Goal: Information Seeking & Learning: Learn about a topic

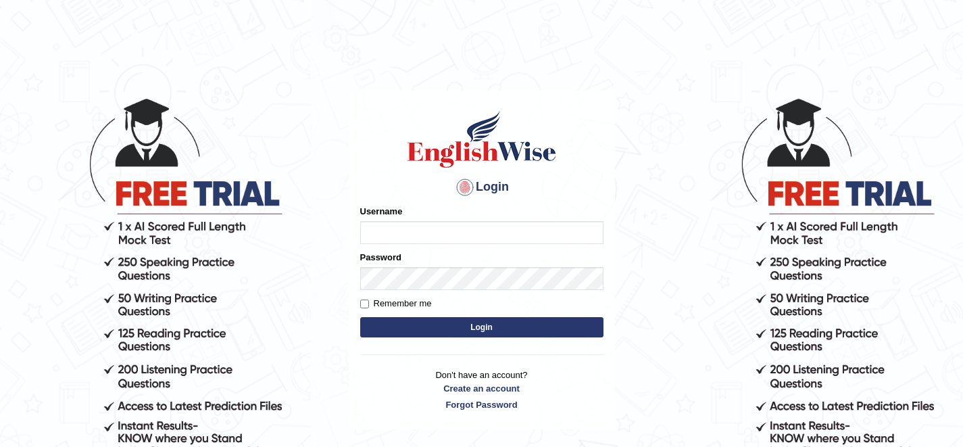
type input "shamsa"
click at [485, 323] on button "Login" at bounding box center [481, 327] width 243 height 20
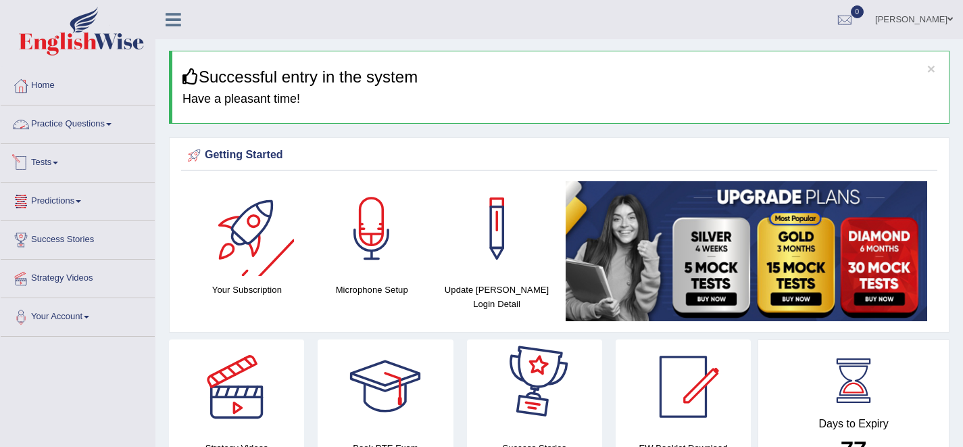
click at [57, 125] on link "Practice Questions" at bounding box center [78, 122] width 154 height 34
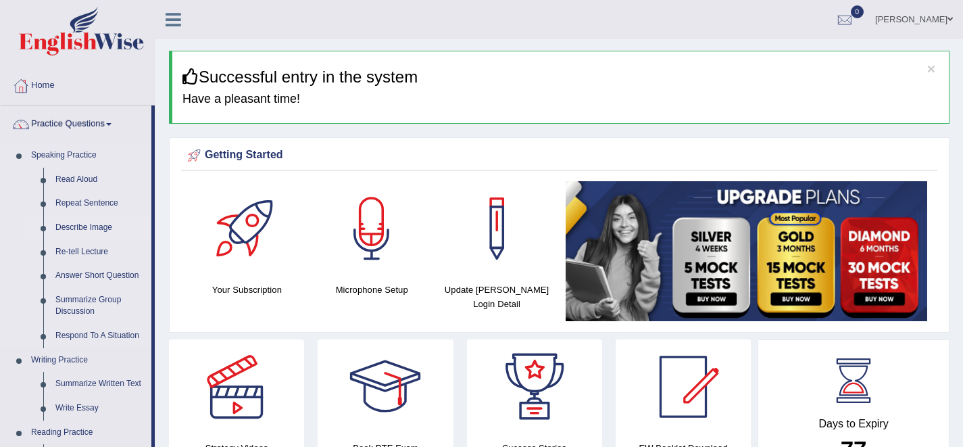
click at [90, 224] on link "Describe Image" at bounding box center [100, 228] width 102 height 24
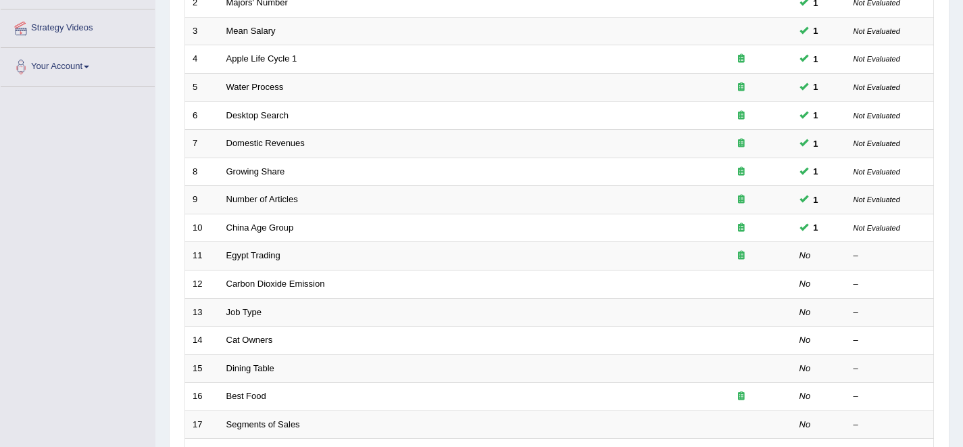
scroll to position [258, 0]
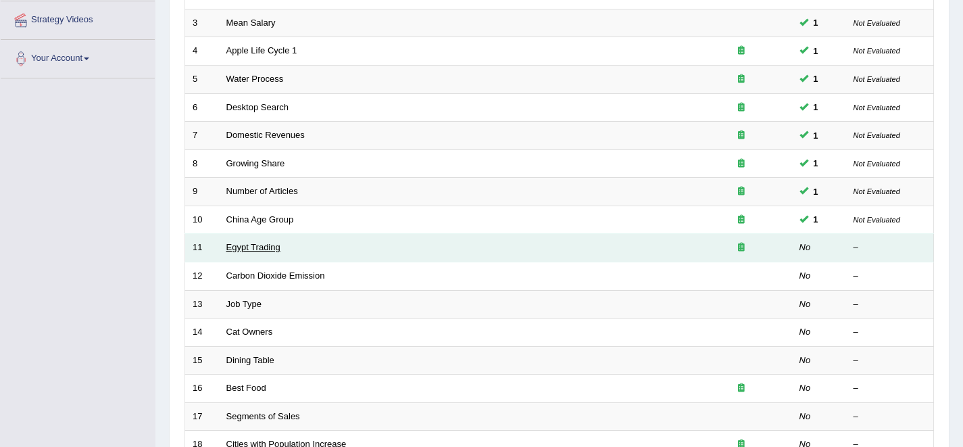
click at [243, 250] on link "Egypt Trading" at bounding box center [253, 247] width 54 height 10
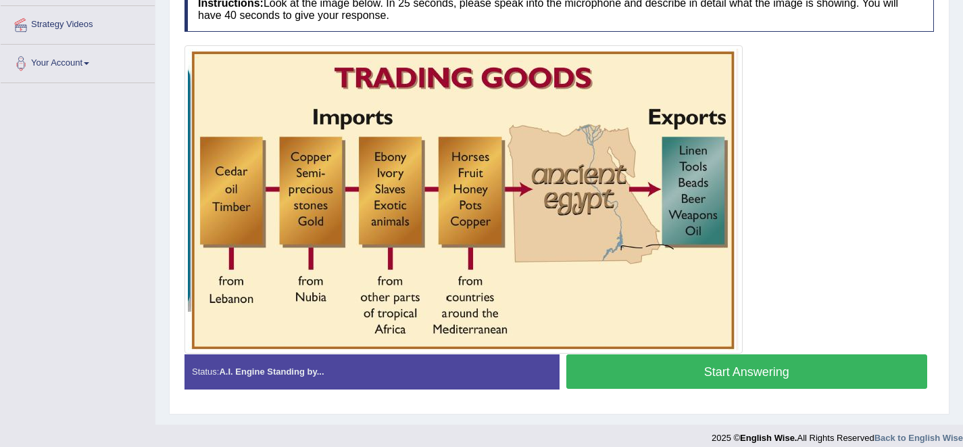
scroll to position [254, 0]
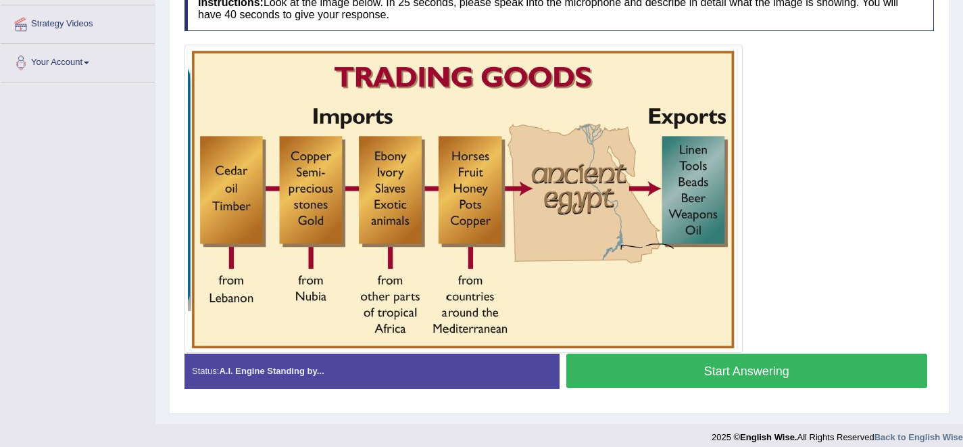
click at [675, 380] on button "Start Answering" at bounding box center [747, 371] width 362 height 34
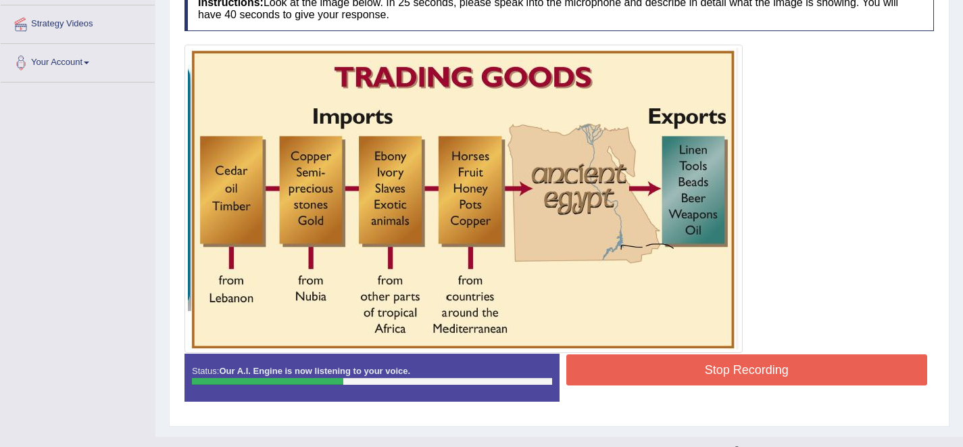
click at [675, 380] on button "Stop Recording" at bounding box center [747, 369] width 362 height 31
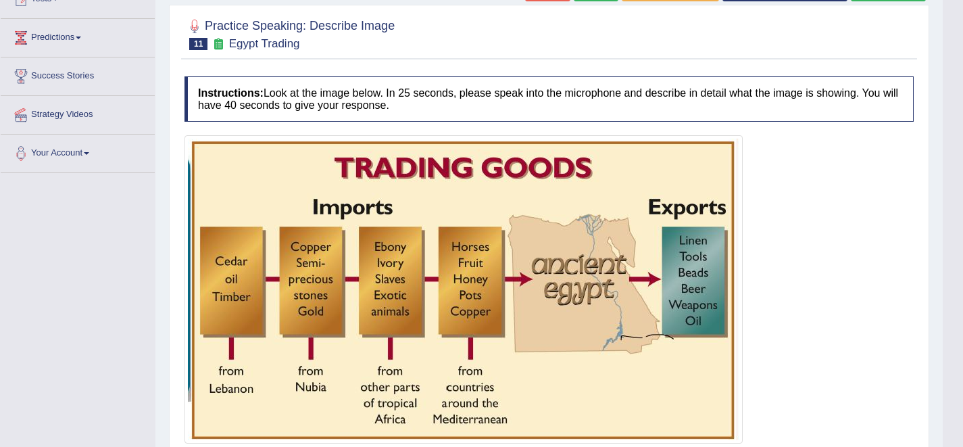
scroll to position [140, 0]
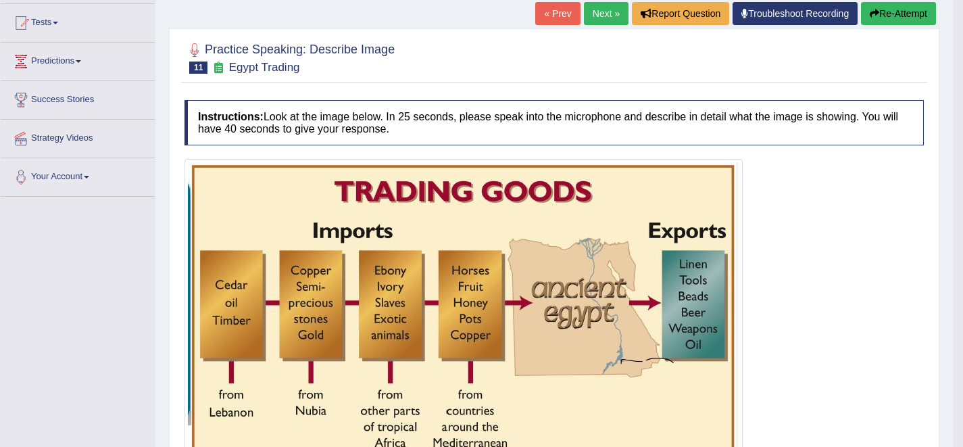
click at [904, 9] on button "Re-Attempt" at bounding box center [898, 13] width 75 height 23
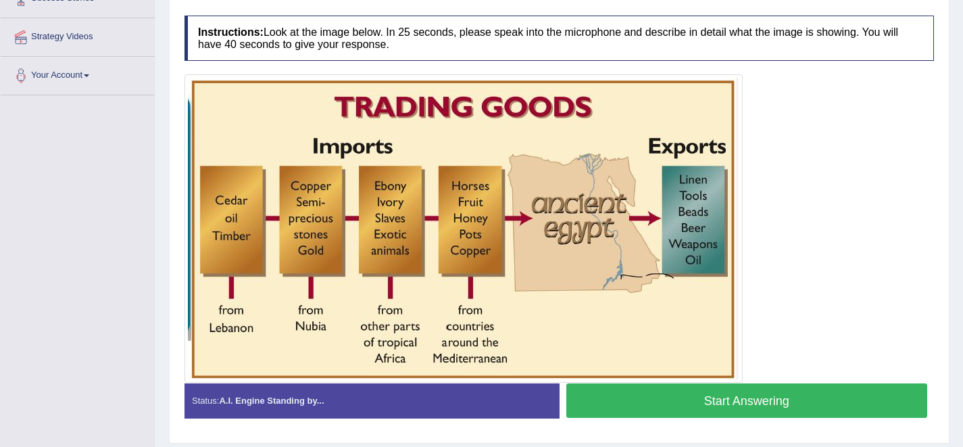
scroll to position [239, 0]
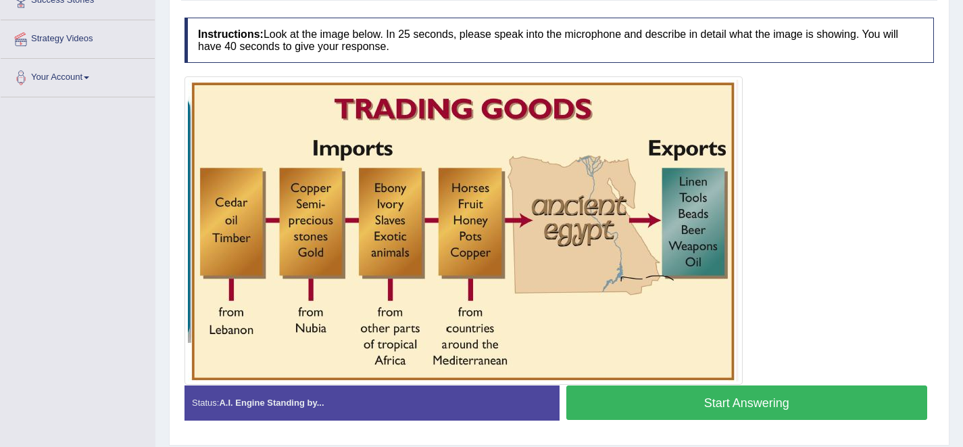
click at [754, 404] on button "Start Answering" at bounding box center [747, 402] width 362 height 34
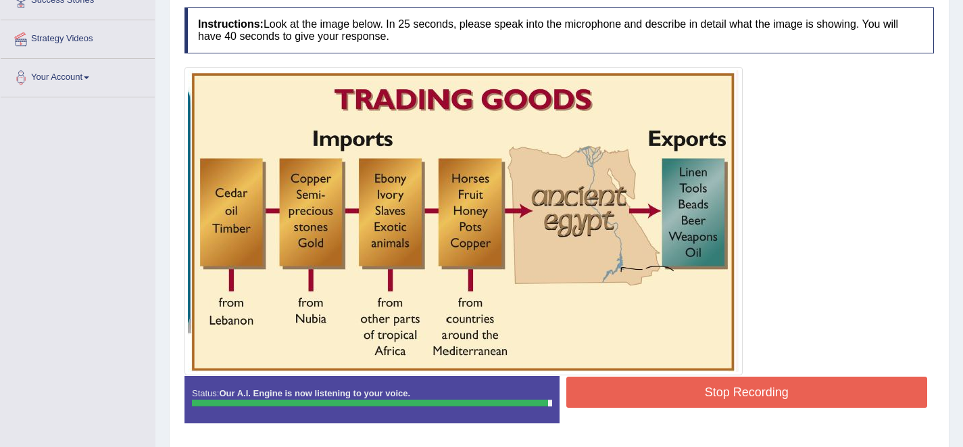
click at [754, 389] on button "Stop Recording" at bounding box center [747, 392] width 362 height 31
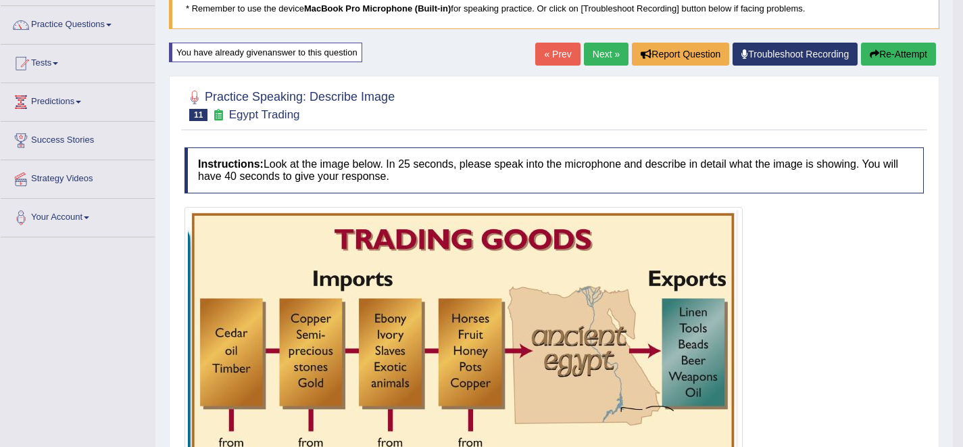
scroll to position [0, 0]
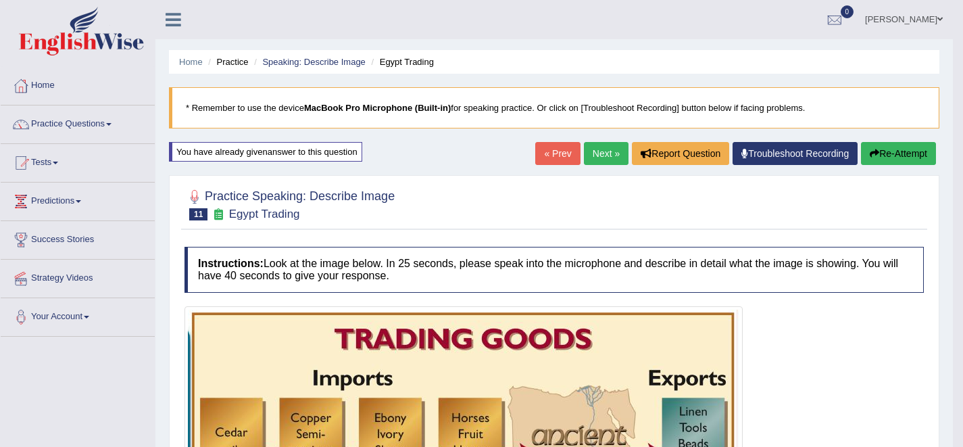
click at [598, 153] on link "Next »" at bounding box center [606, 153] width 45 height 23
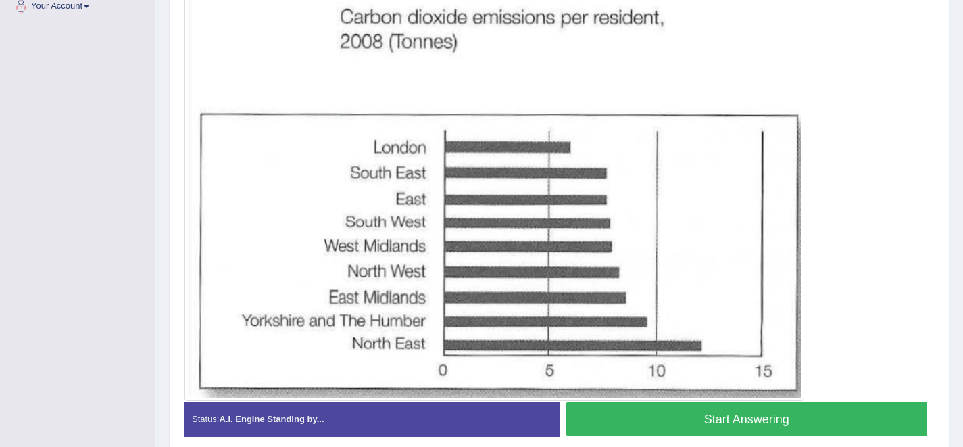
scroll to position [311, 0]
click at [711, 417] on button "Start Answering" at bounding box center [747, 418] width 362 height 34
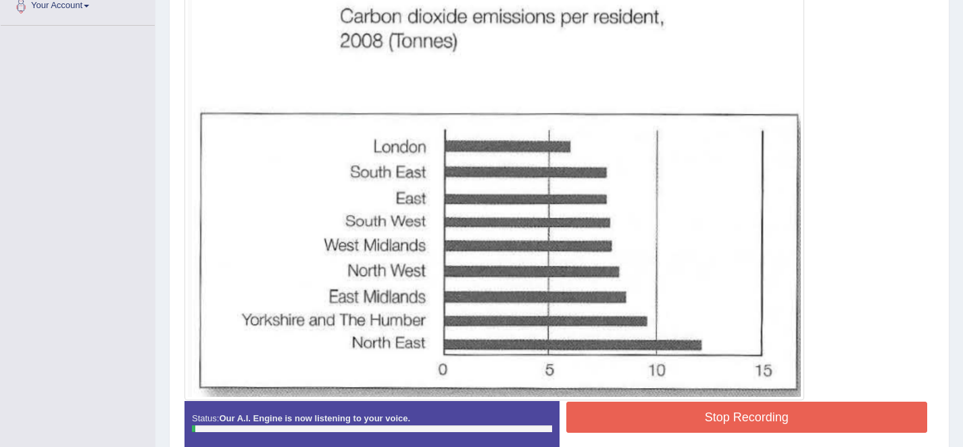
click at [711, 417] on button "Stop Recording" at bounding box center [747, 417] width 362 height 31
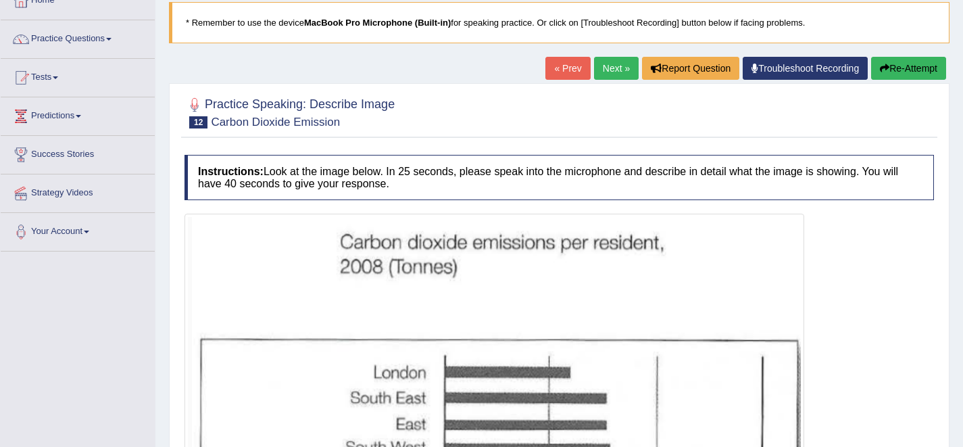
scroll to position [80, 0]
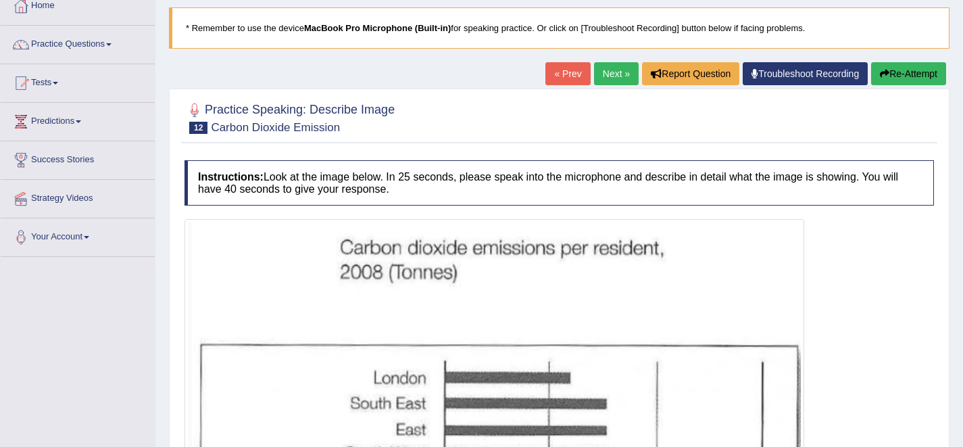
click at [919, 76] on button "Re-Attempt" at bounding box center [908, 73] width 75 height 23
click at [608, 75] on link "Next »" at bounding box center [616, 73] width 45 height 23
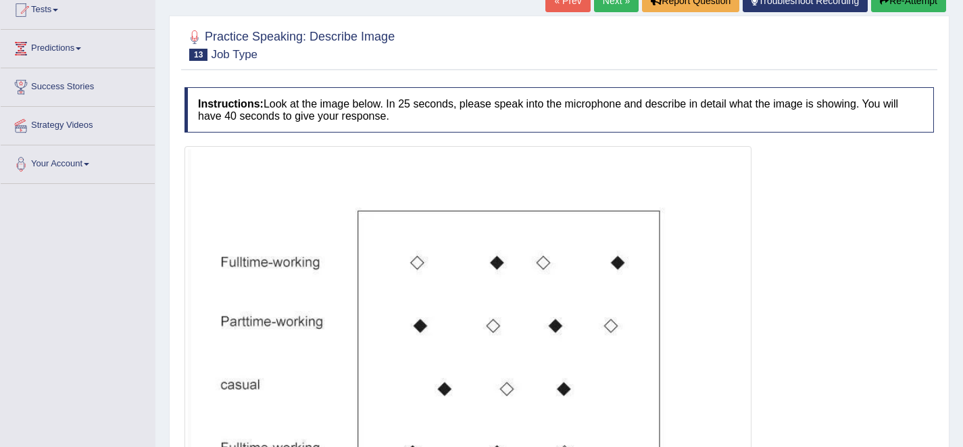
scroll to position [12, 0]
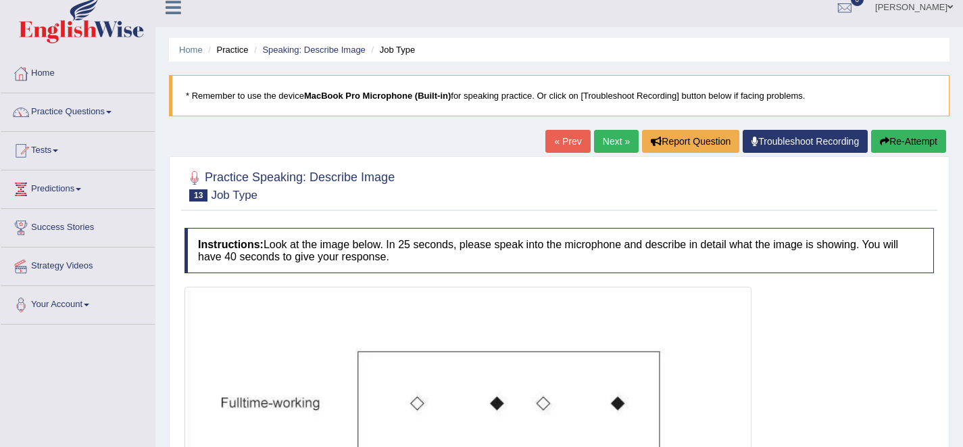
click at [600, 137] on link "Next »" at bounding box center [616, 141] width 45 height 23
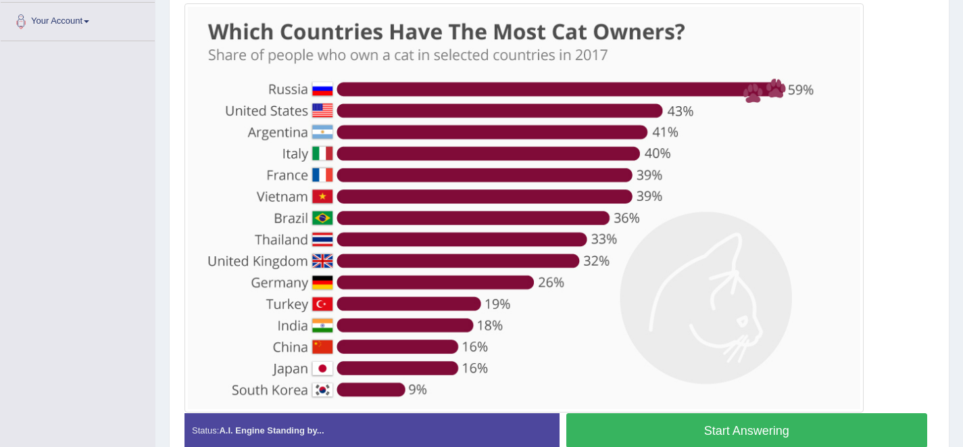
scroll to position [300, 0]
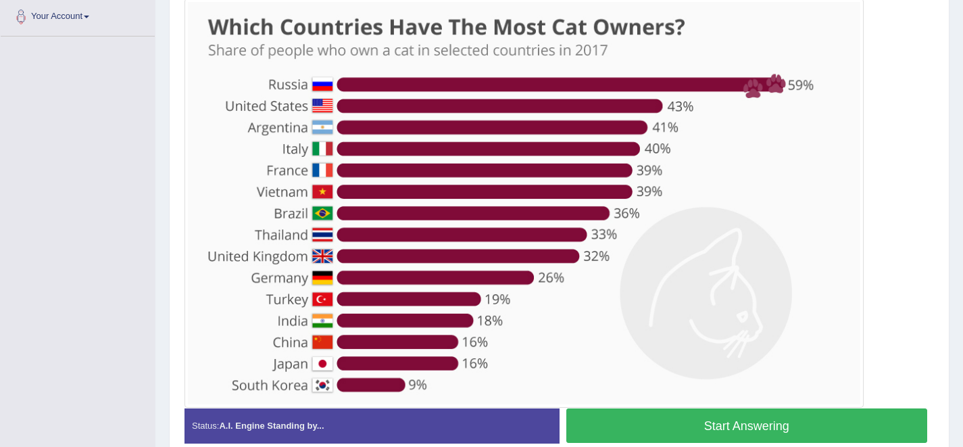
click at [656, 421] on button "Start Answering" at bounding box center [747, 425] width 362 height 34
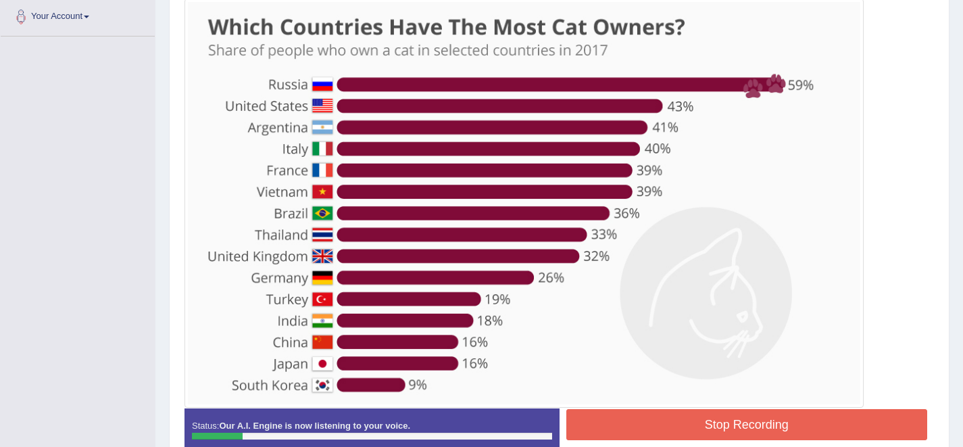
click at [654, 426] on button "Stop Recording" at bounding box center [747, 424] width 362 height 31
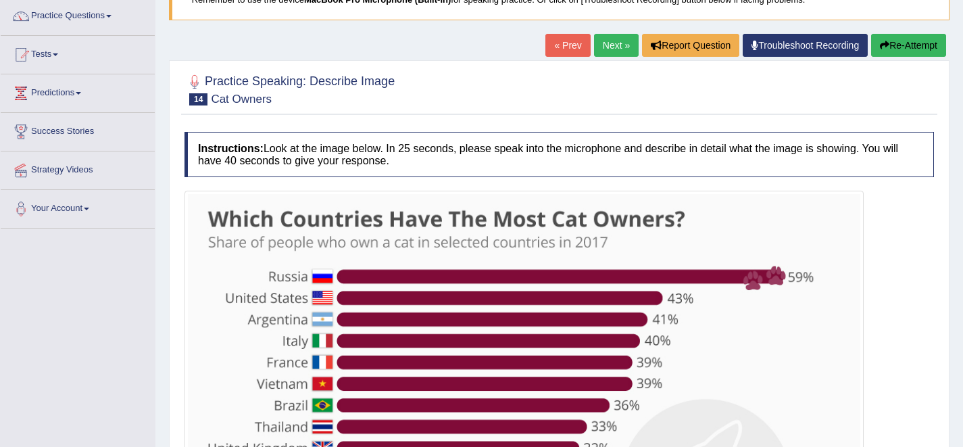
scroll to position [37, 0]
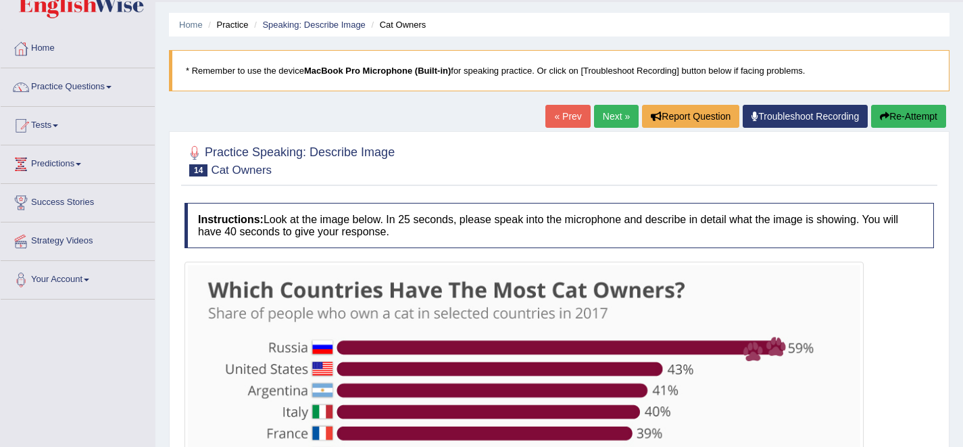
click at [610, 112] on link "Next »" at bounding box center [616, 116] width 45 height 23
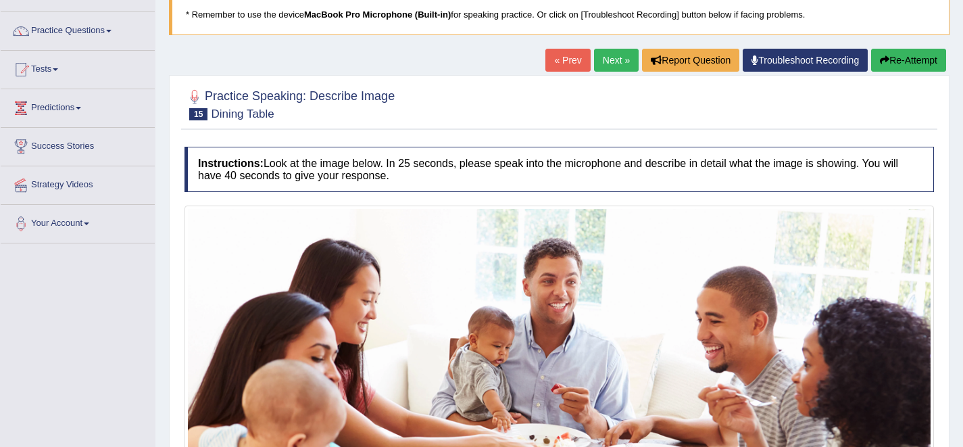
scroll to position [29, 0]
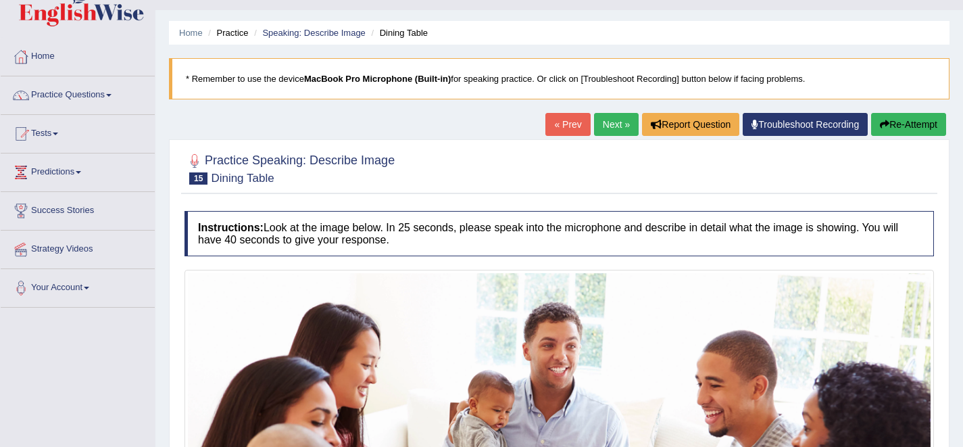
click at [612, 124] on link "Next »" at bounding box center [616, 124] width 45 height 23
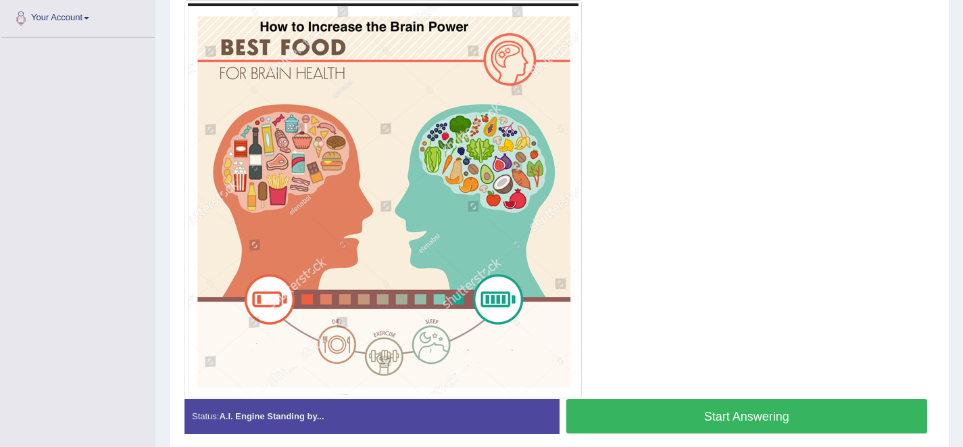
scroll to position [45, 0]
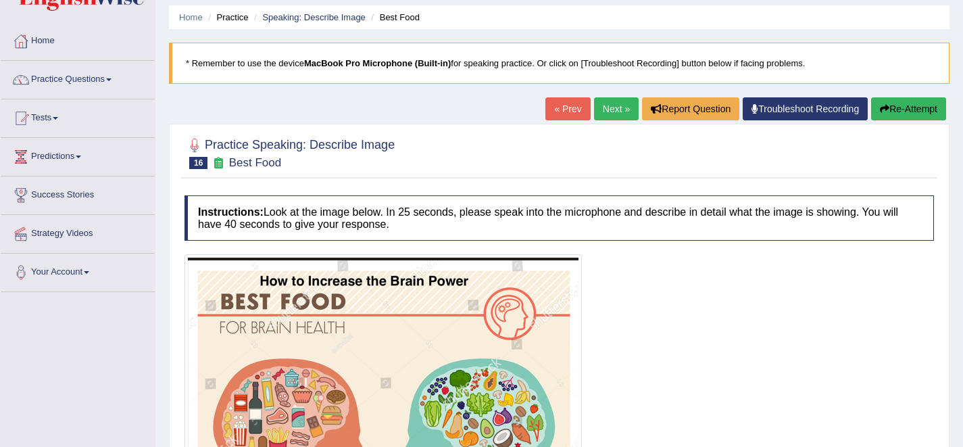
click at [608, 98] on link "Next »" at bounding box center [616, 108] width 45 height 23
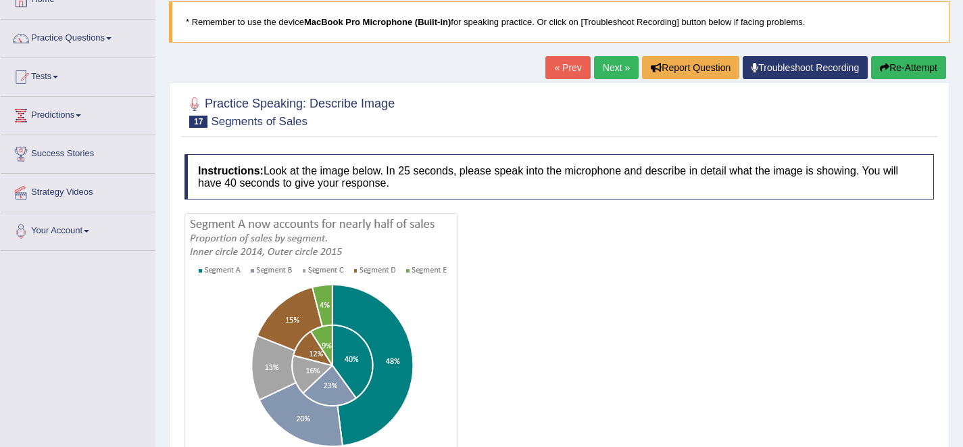
scroll to position [51, 0]
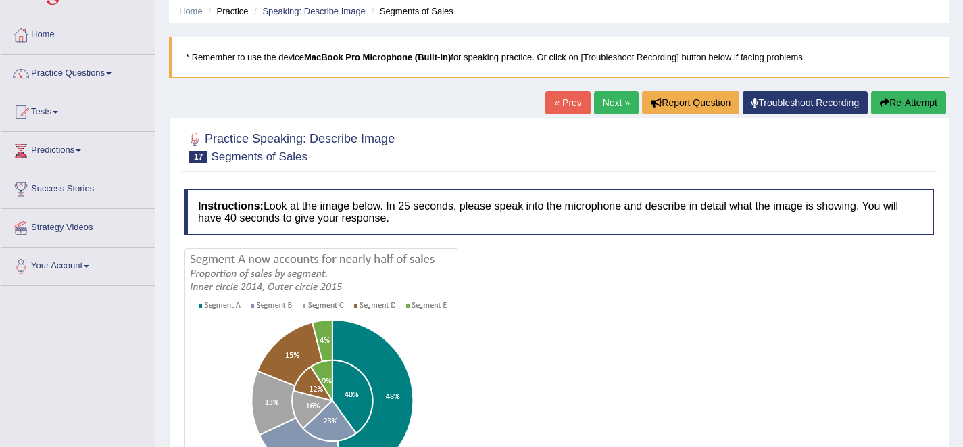
click at [615, 112] on link "Next »" at bounding box center [616, 102] width 45 height 23
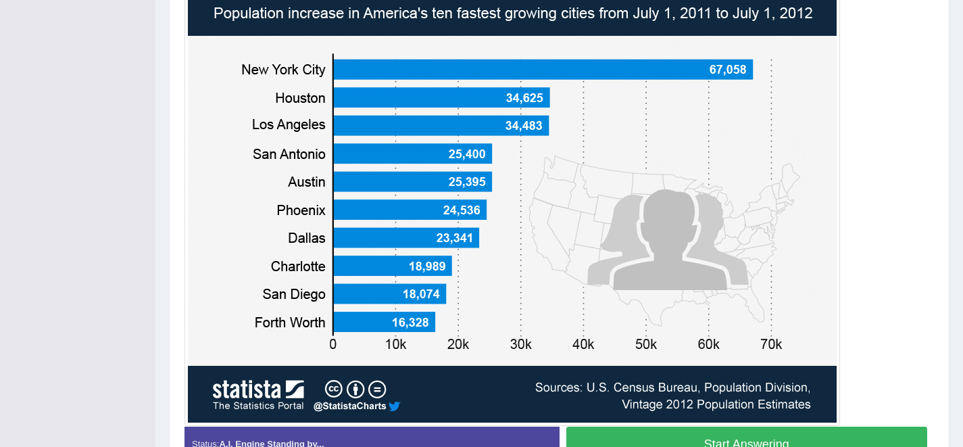
scroll to position [372, 0]
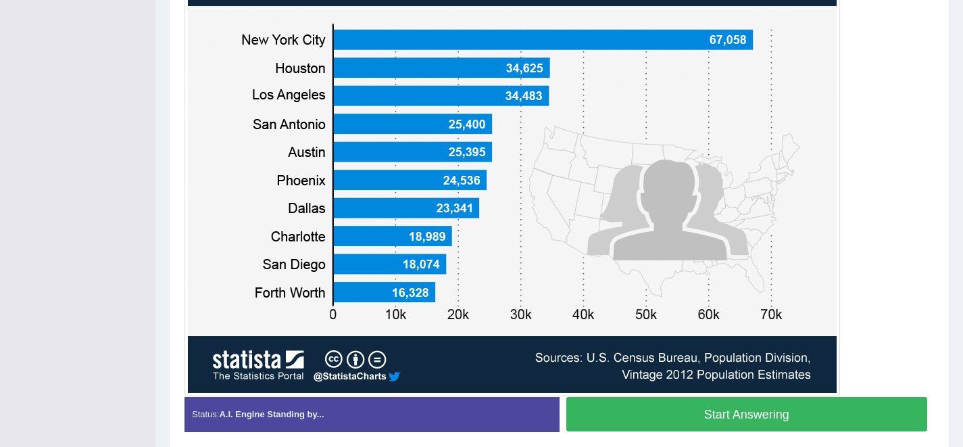
click at [642, 420] on button "Start Answering" at bounding box center [747, 414] width 362 height 34
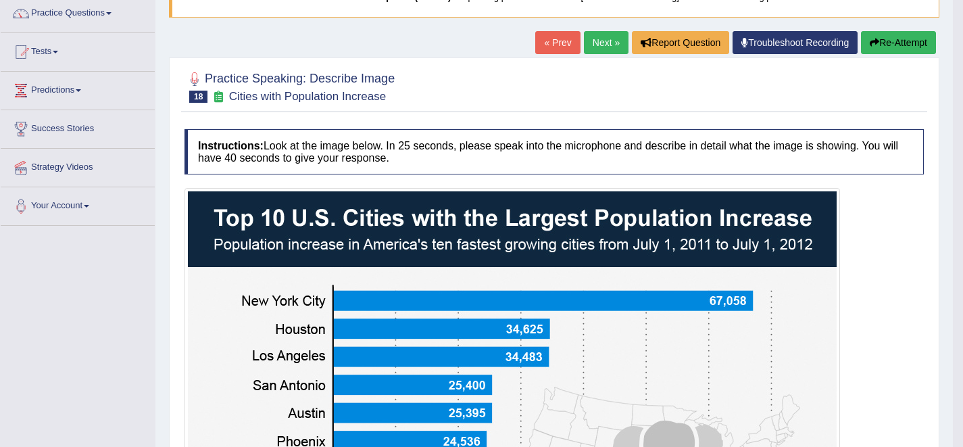
scroll to position [98, 0]
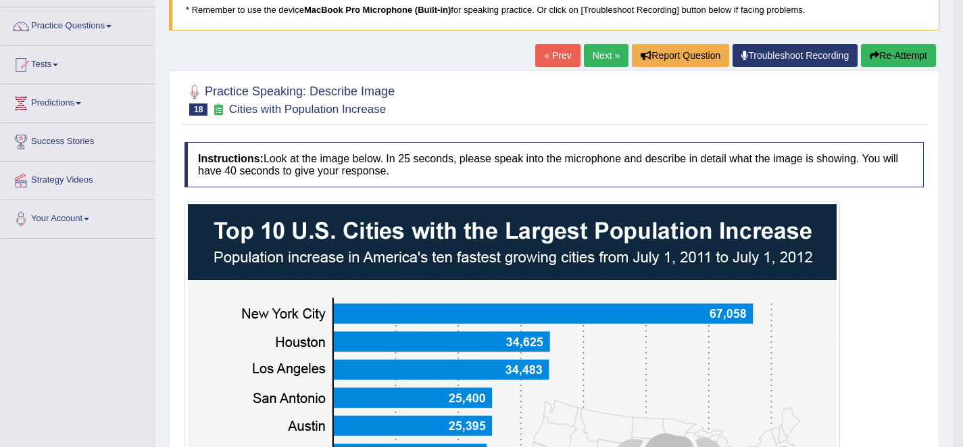
click at [584, 53] on link "Next »" at bounding box center [606, 55] width 45 height 23
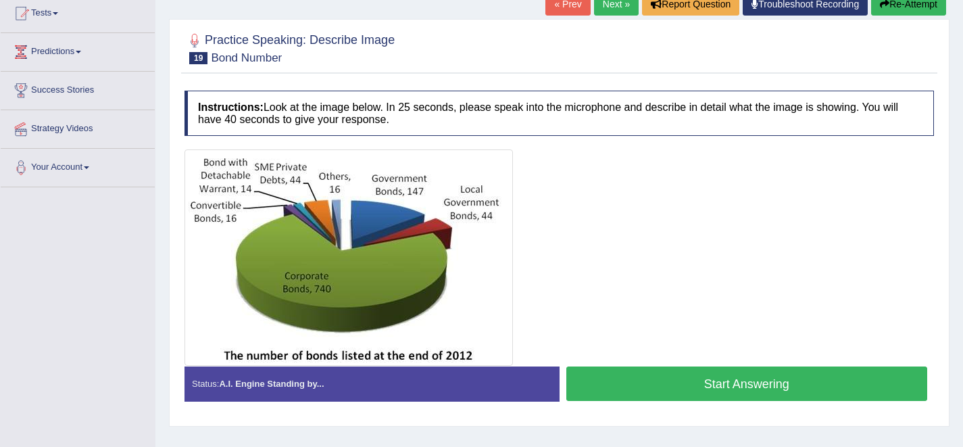
scroll to position [151, 0]
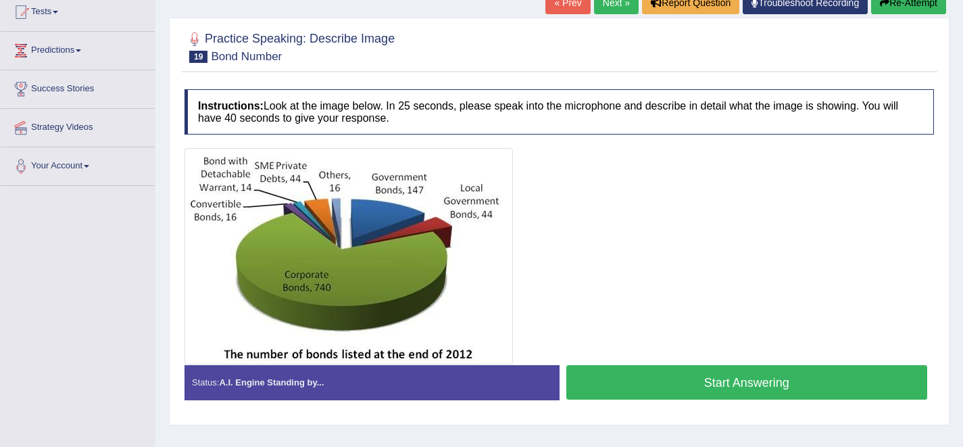
click at [660, 376] on button "Start Answering" at bounding box center [747, 382] width 362 height 34
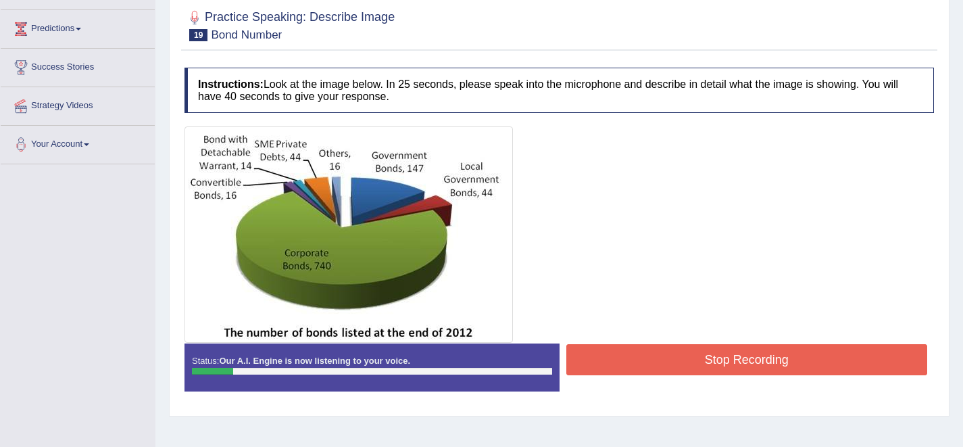
scroll to position [183, 0]
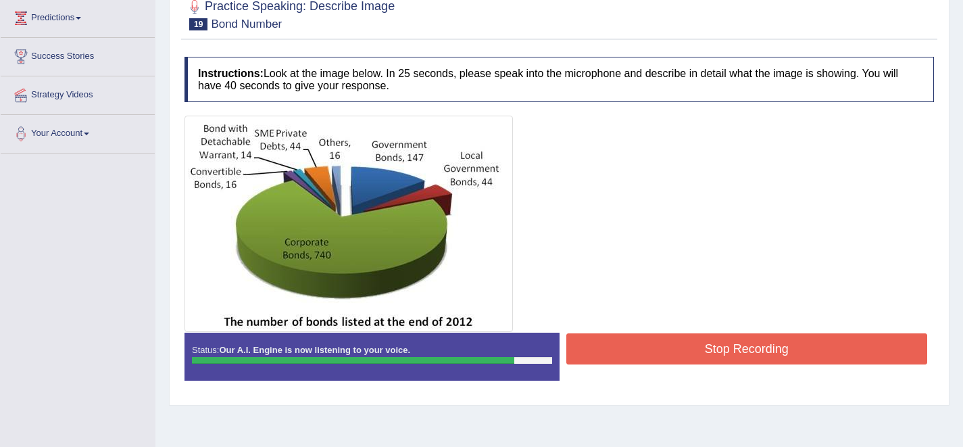
click at [603, 347] on button "Stop Recording" at bounding box center [747, 348] width 362 height 31
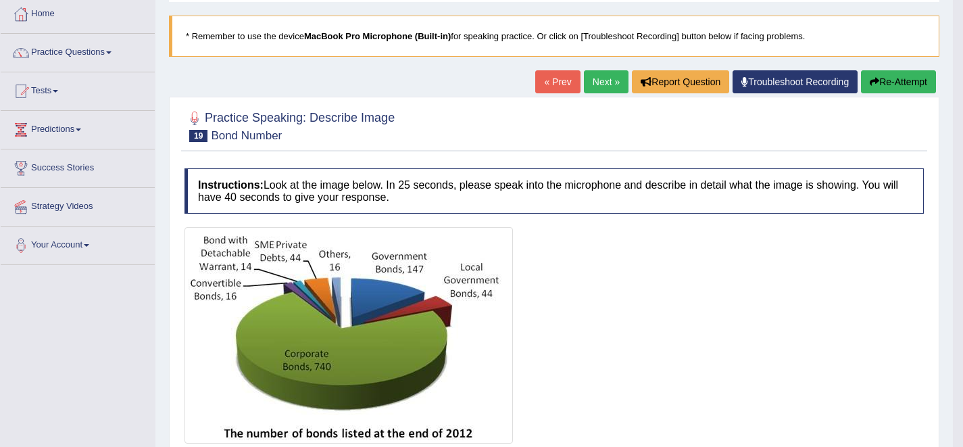
scroll to position [55, 0]
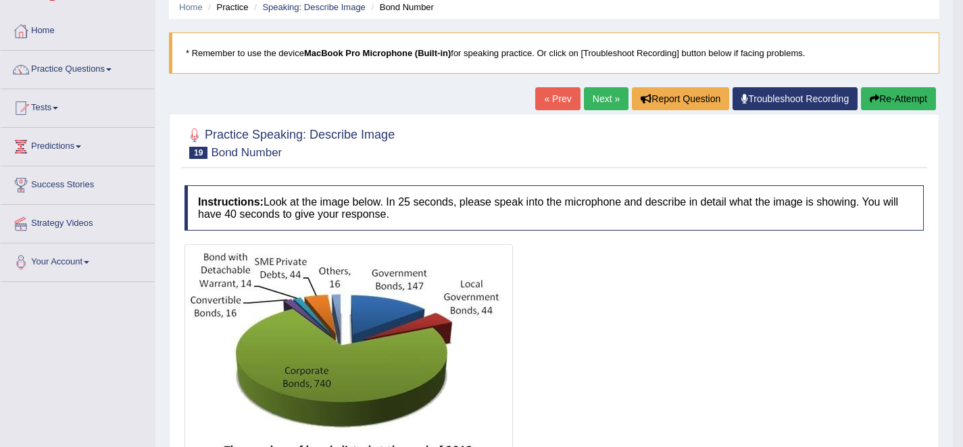
click at [595, 101] on link "Next »" at bounding box center [606, 98] width 45 height 23
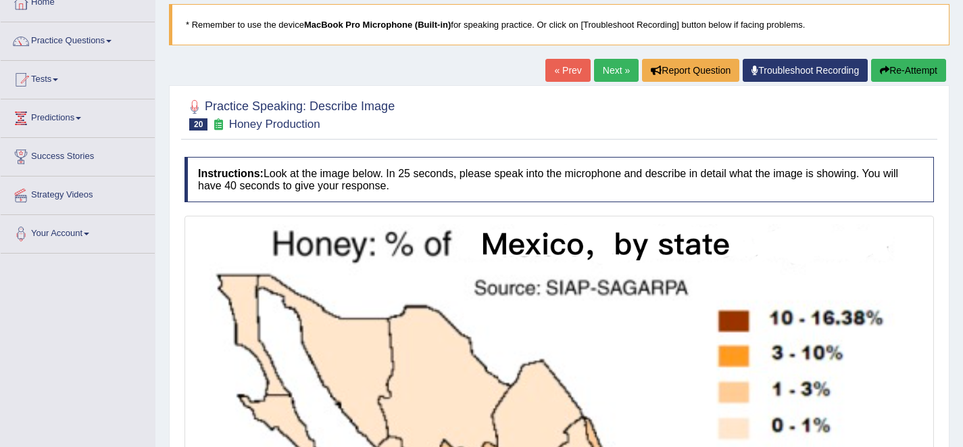
scroll to position [55, 0]
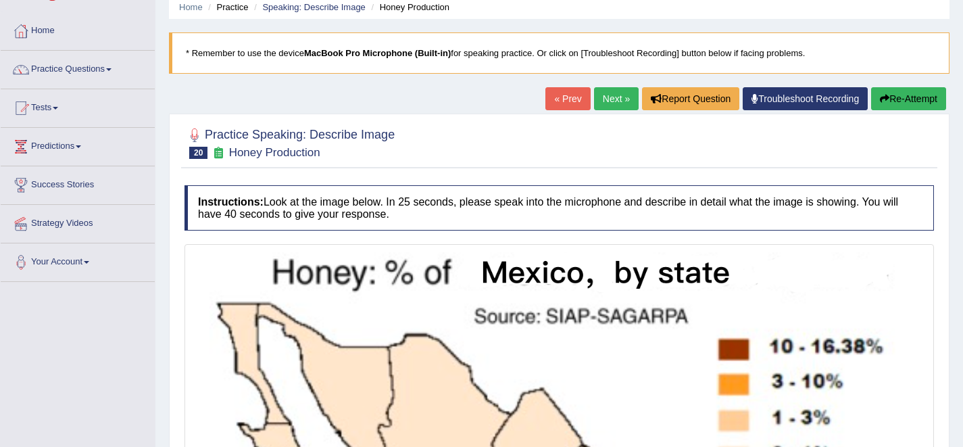
click at [608, 91] on link "Next »" at bounding box center [616, 98] width 45 height 23
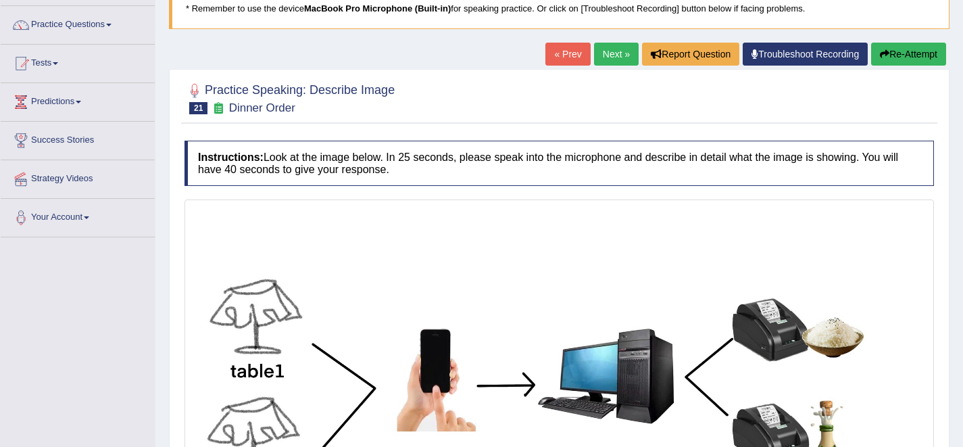
scroll to position [64, 0]
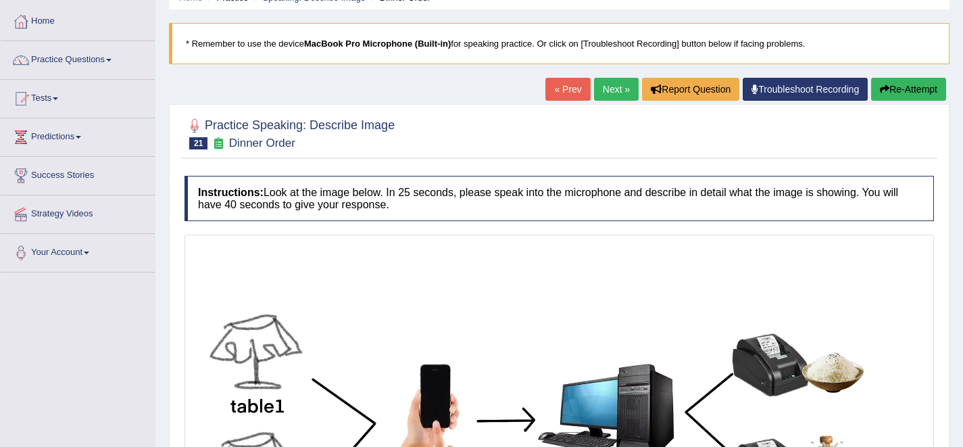
click at [616, 95] on link "Next »" at bounding box center [616, 89] width 45 height 23
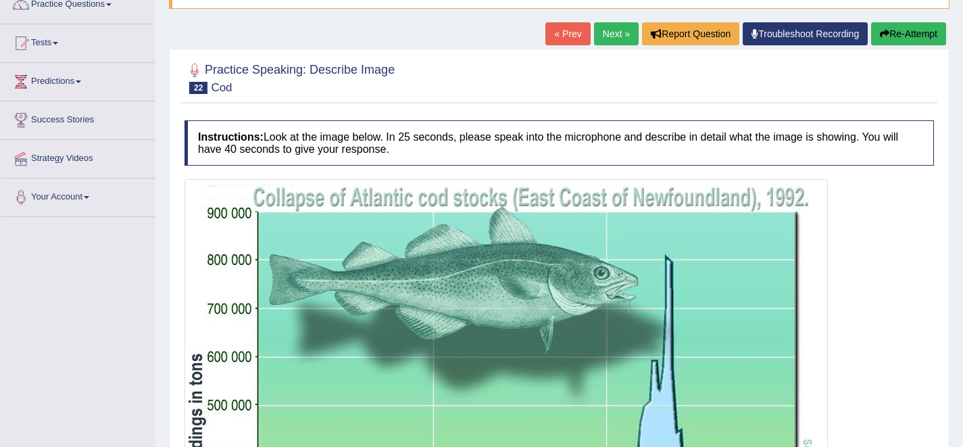
scroll to position [117, 0]
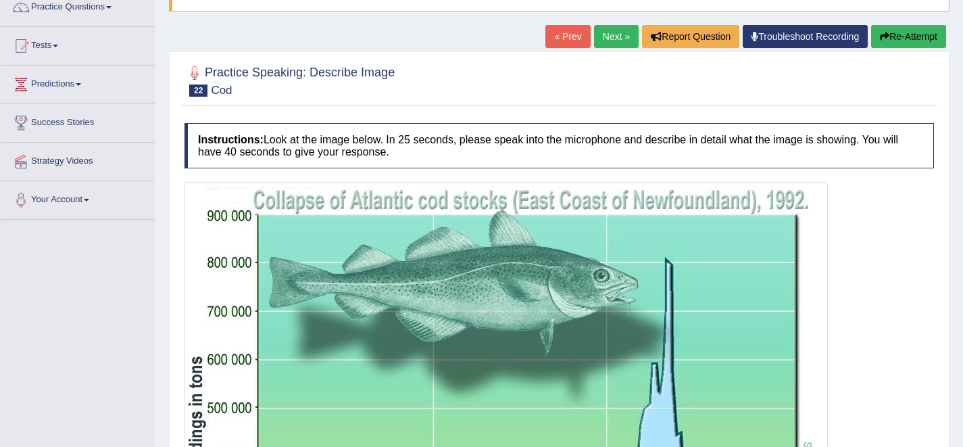
click at [607, 29] on link "Next »" at bounding box center [616, 36] width 45 height 23
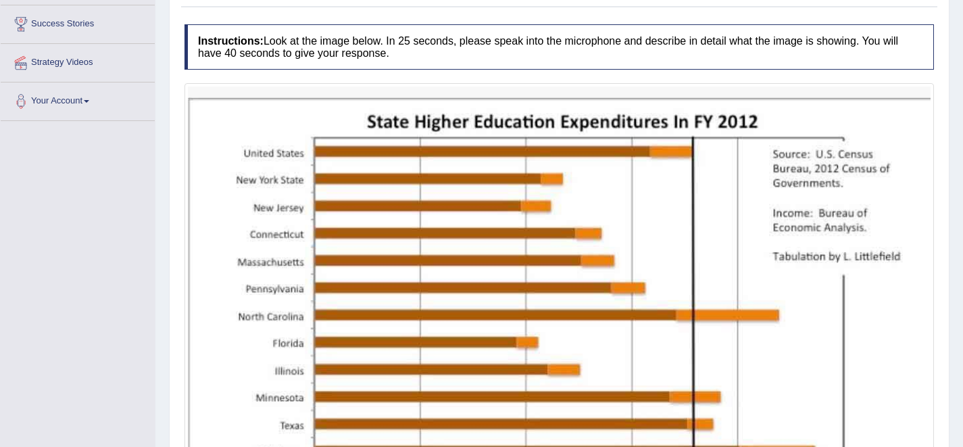
scroll to position [62, 0]
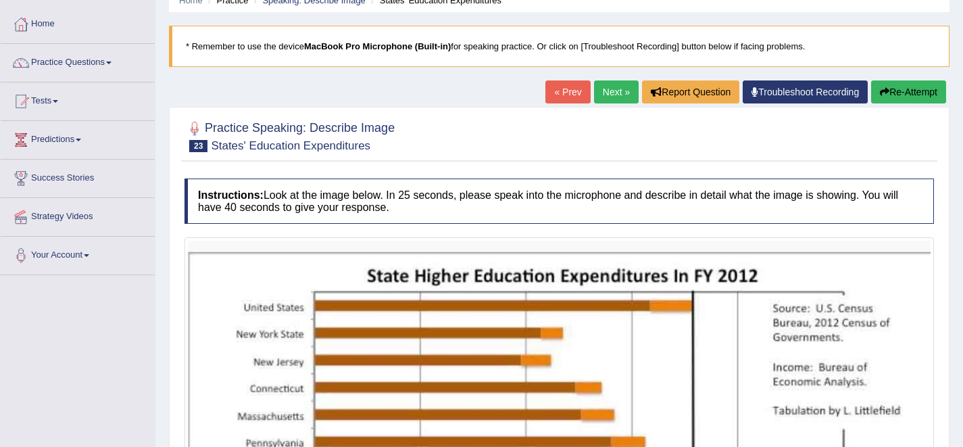
click at [609, 79] on div "Home Practice Speaking: Describe Image States' Education Expenditures * Remembe…" at bounding box center [559, 389] width 808 height 903
click at [609, 92] on link "Next »" at bounding box center [616, 91] width 45 height 23
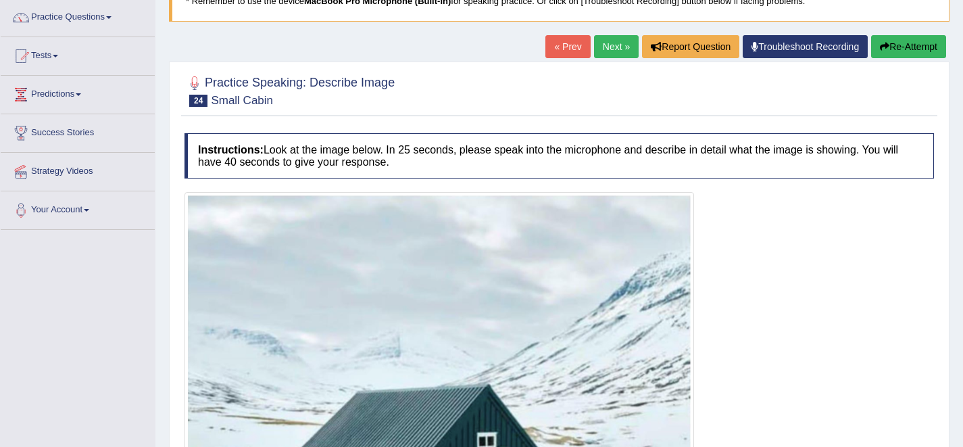
scroll to position [87, 0]
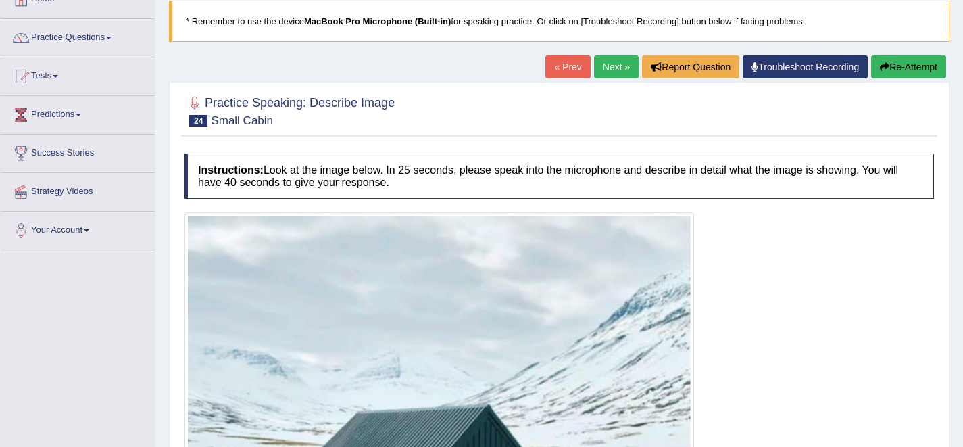
click at [610, 74] on link "Next »" at bounding box center [616, 66] width 45 height 23
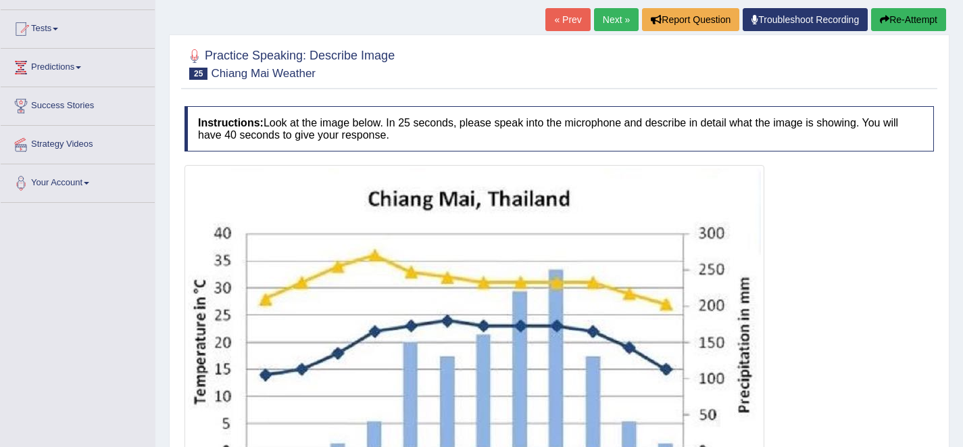
scroll to position [124, 0]
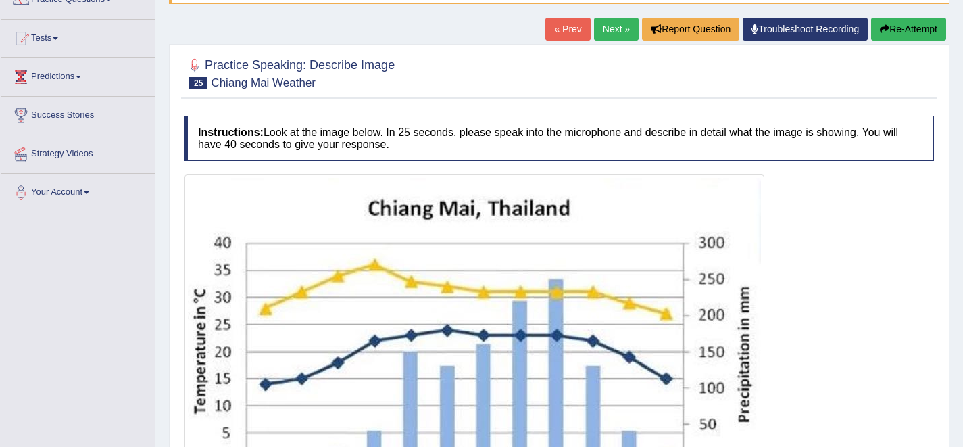
click at [609, 28] on link "Next »" at bounding box center [616, 29] width 45 height 23
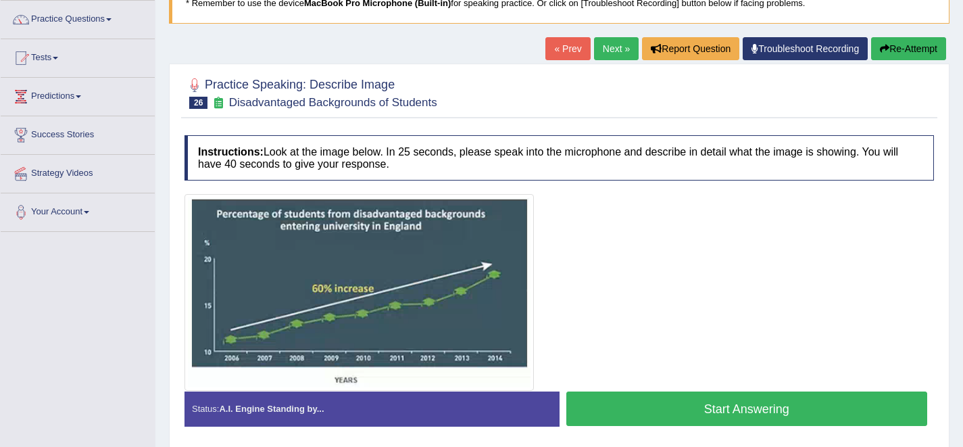
scroll to position [114, 0]
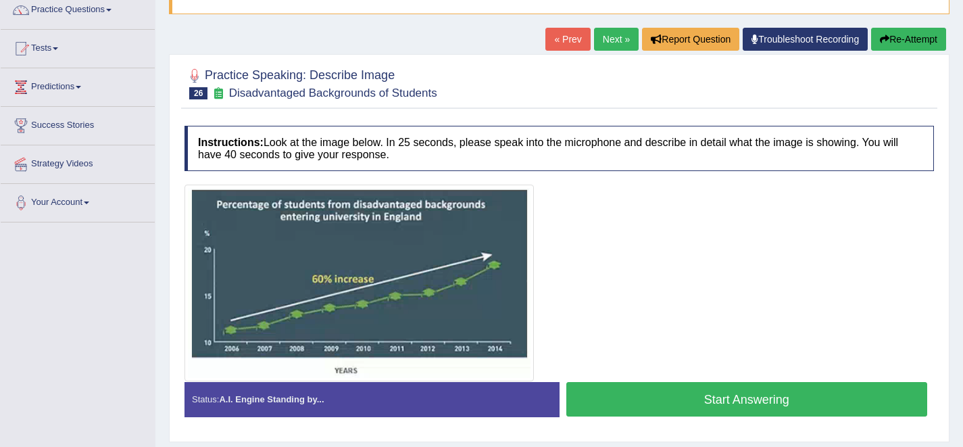
click at [702, 401] on button "Start Answering" at bounding box center [747, 399] width 362 height 34
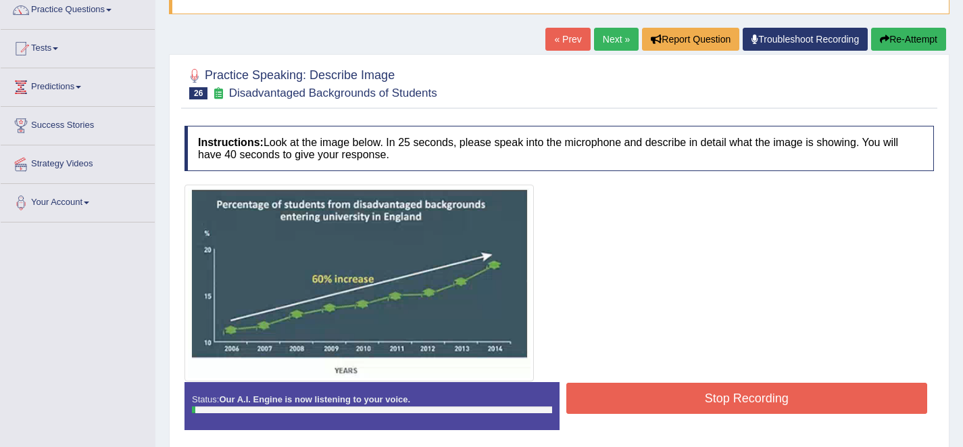
click at [702, 401] on button "Stop Recording" at bounding box center [747, 398] width 362 height 31
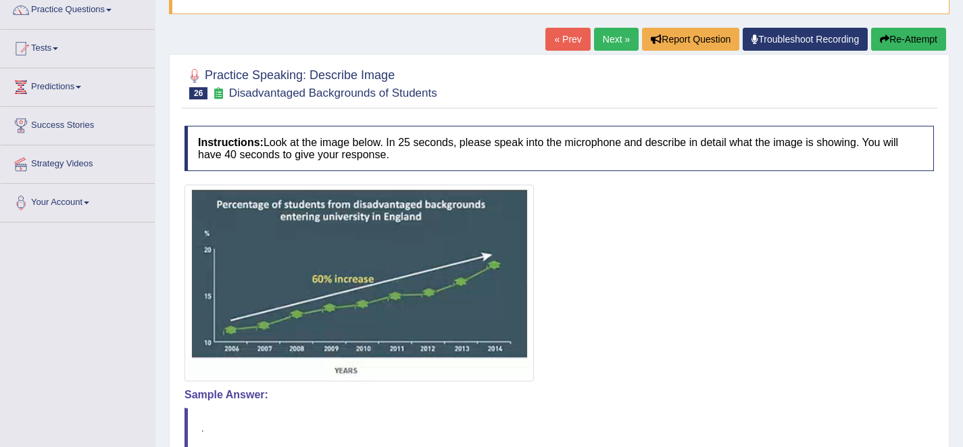
click at [610, 41] on link "Next »" at bounding box center [616, 39] width 45 height 23
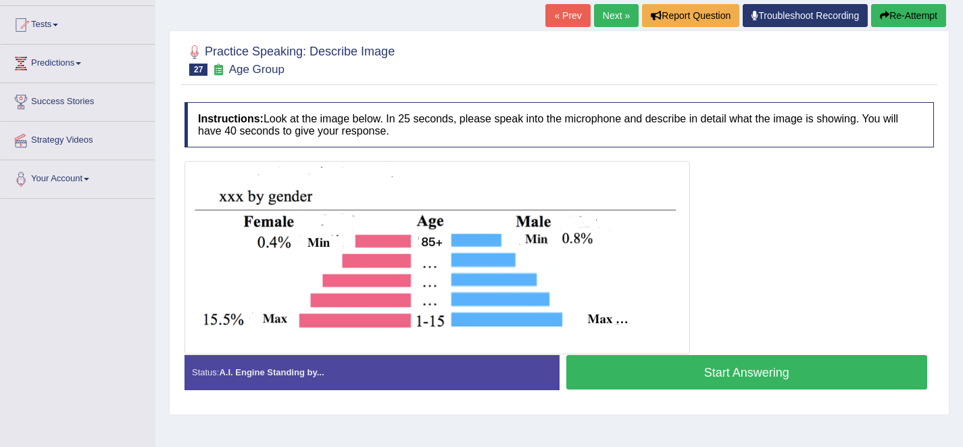
scroll to position [112, 0]
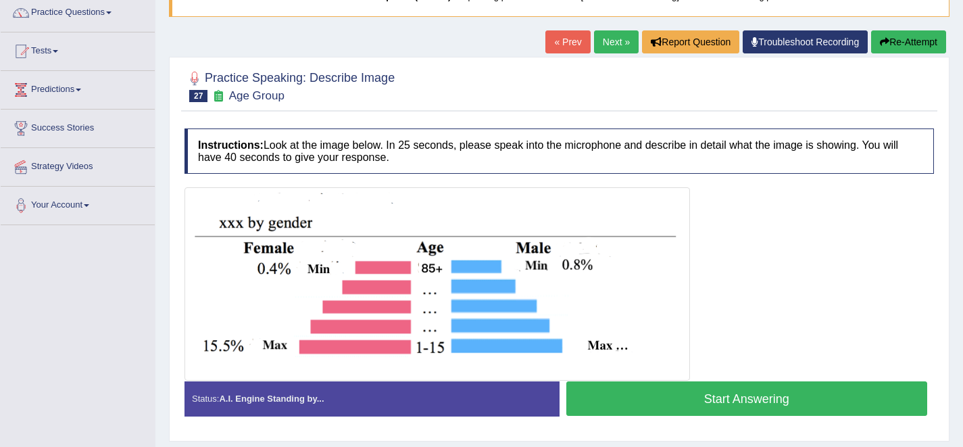
click at [604, 45] on link "Next »" at bounding box center [616, 41] width 45 height 23
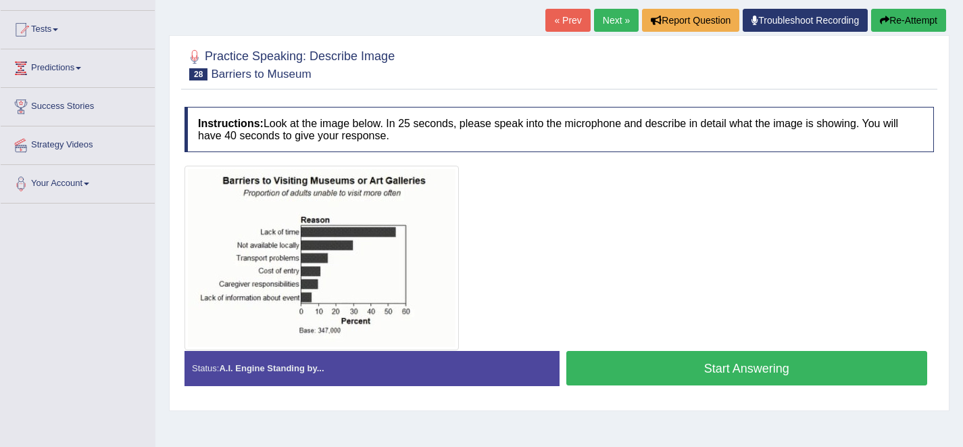
click at [606, 22] on link "Next »" at bounding box center [616, 20] width 45 height 23
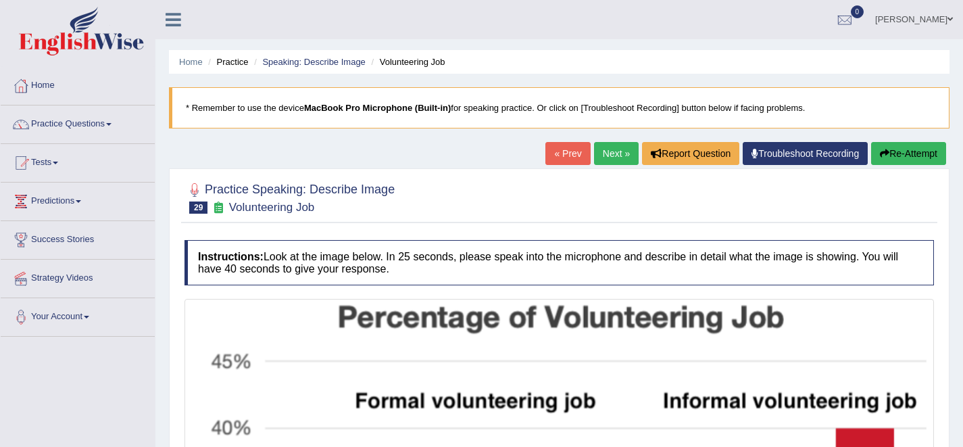
click at [598, 145] on link "Next »" at bounding box center [616, 153] width 45 height 23
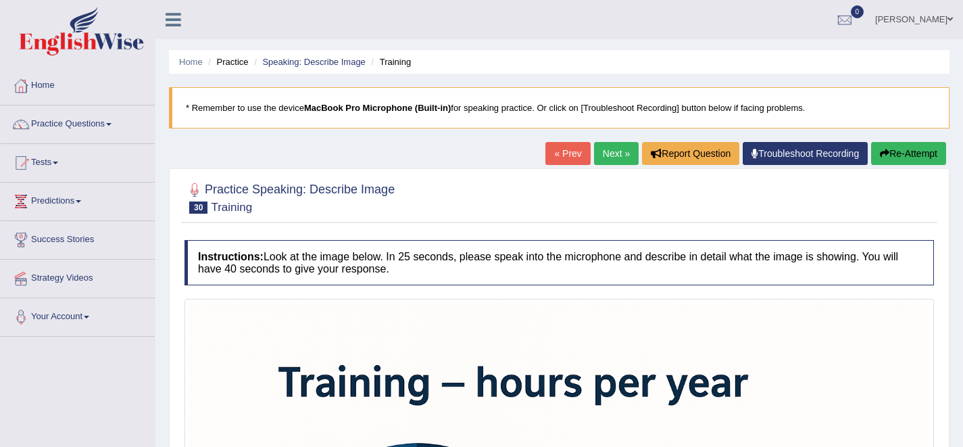
click at [607, 147] on link "Next »" at bounding box center [616, 153] width 45 height 23
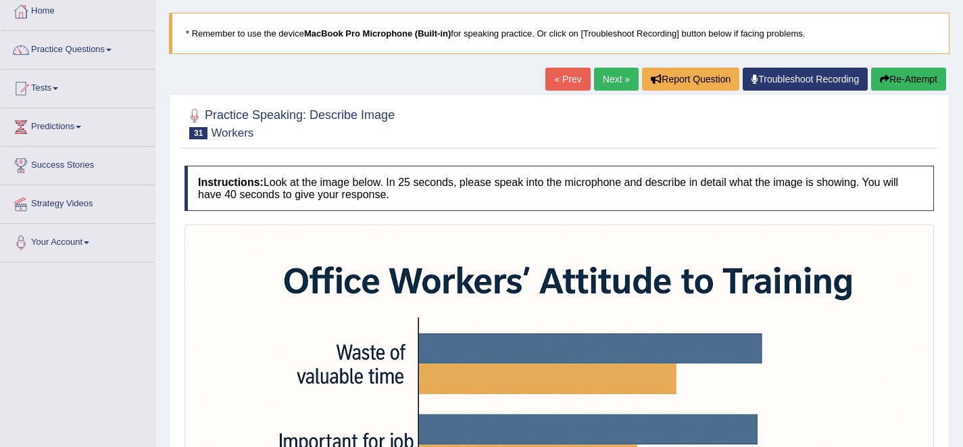
scroll to position [51, 0]
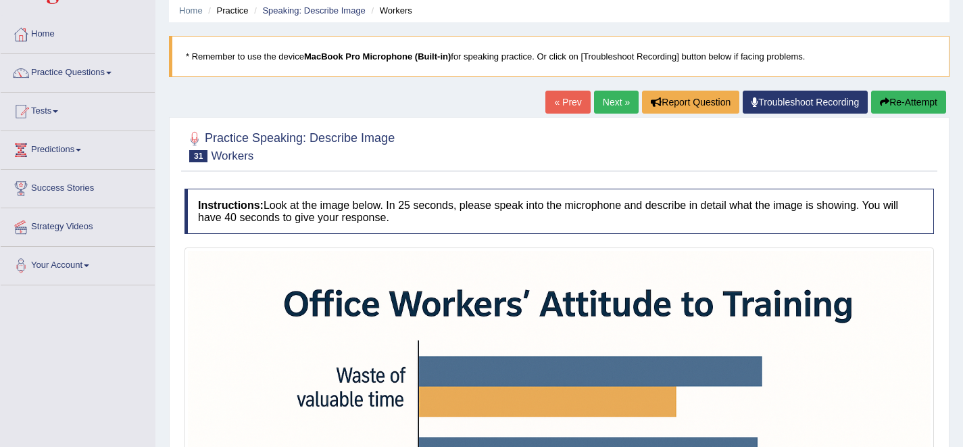
click at [597, 112] on link "Next »" at bounding box center [616, 102] width 45 height 23
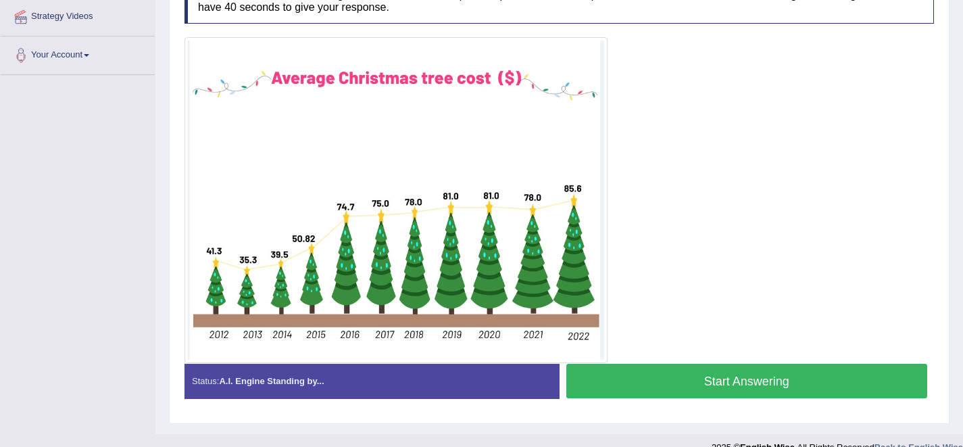
scroll to position [264, 0]
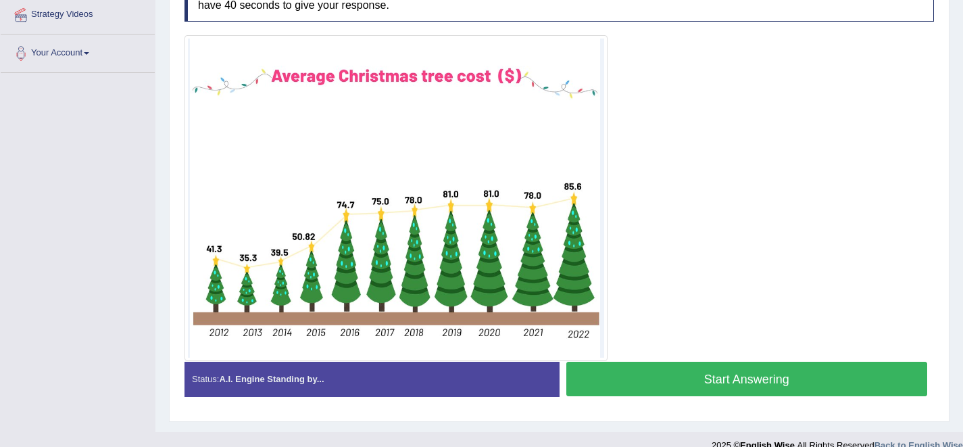
click at [614, 389] on button "Start Answering" at bounding box center [747, 379] width 362 height 34
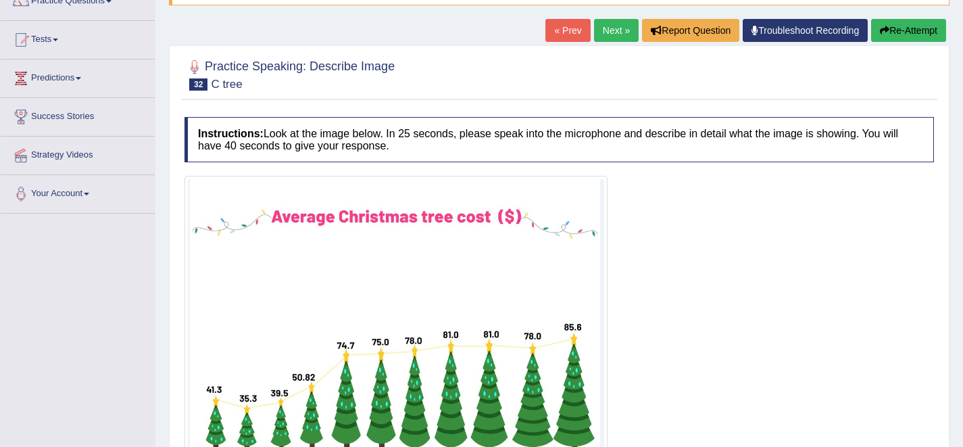
scroll to position [0, 0]
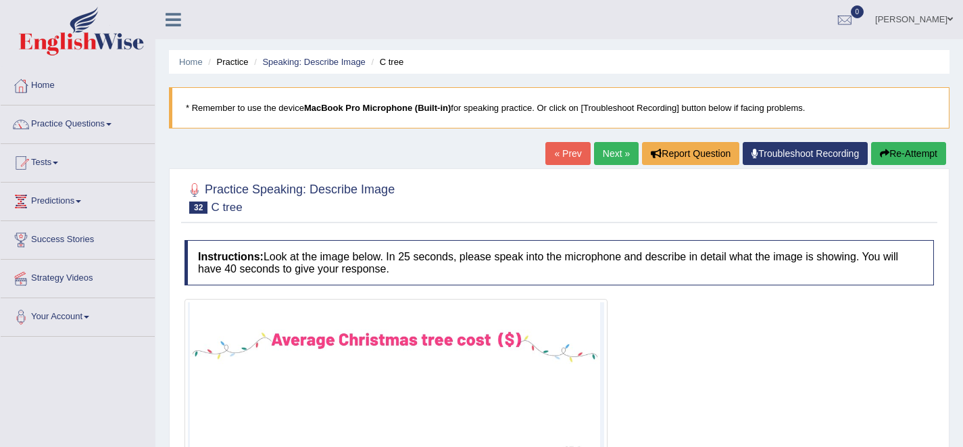
click at [595, 154] on link "Next »" at bounding box center [616, 153] width 45 height 23
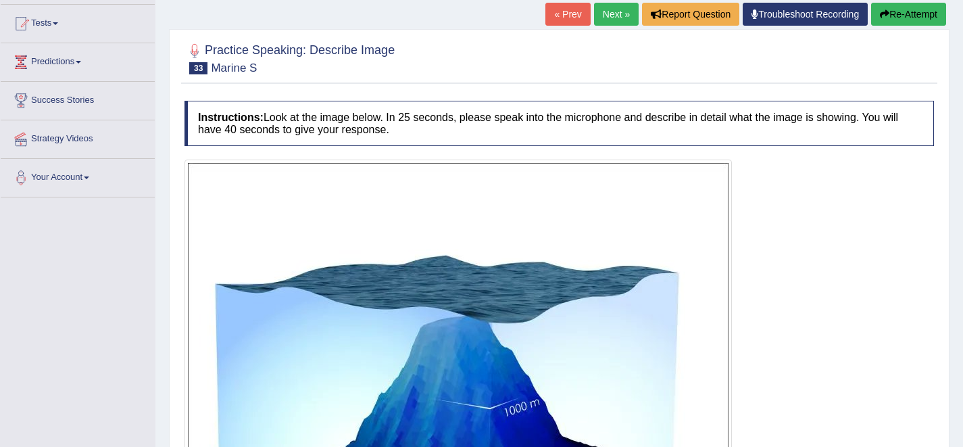
scroll to position [122, 0]
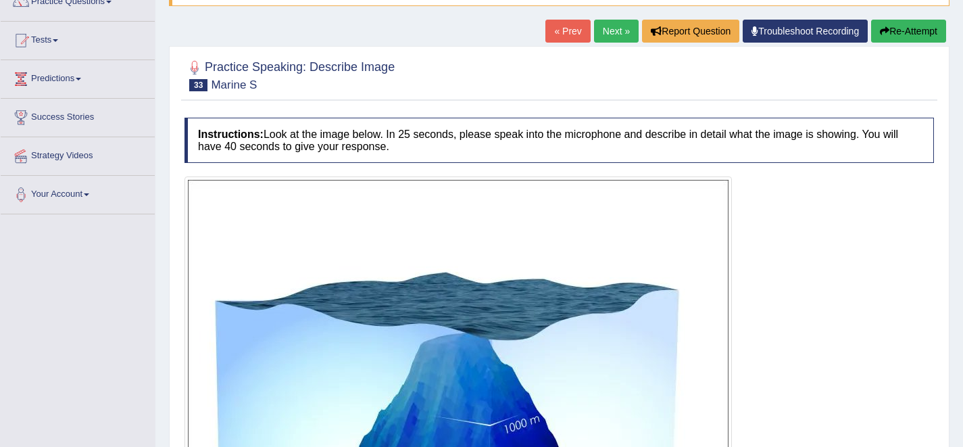
click at [609, 28] on link "Next »" at bounding box center [616, 31] width 45 height 23
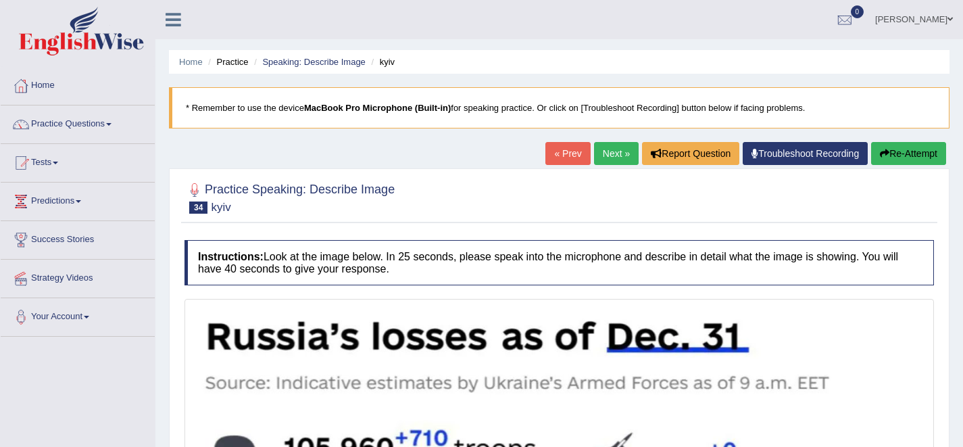
click at [604, 154] on link "Next »" at bounding box center [616, 153] width 45 height 23
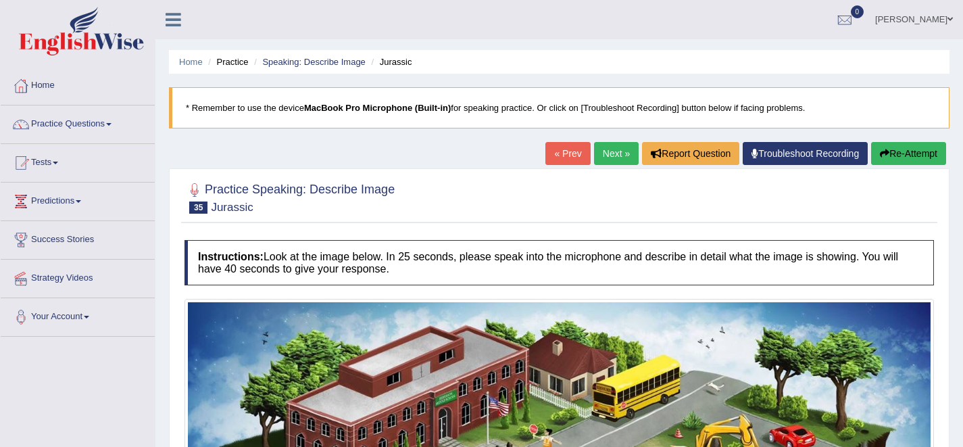
click at [596, 145] on link "Next »" at bounding box center [616, 153] width 45 height 23
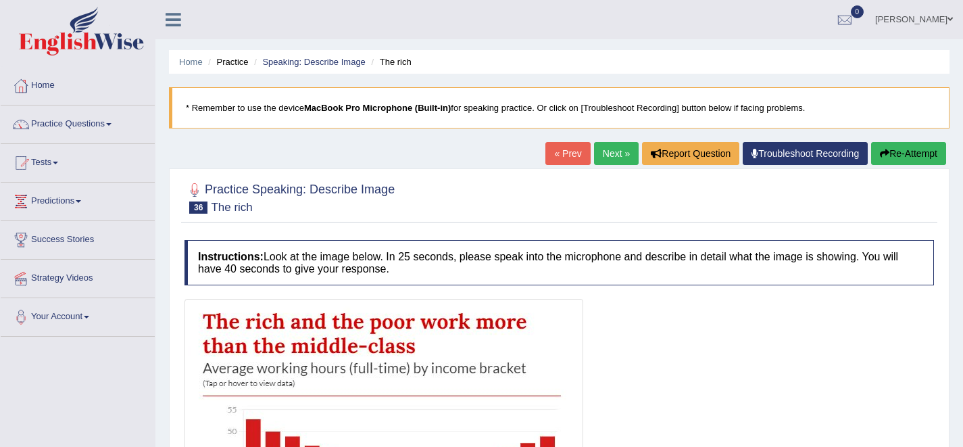
click at [606, 158] on link "Next »" at bounding box center [616, 153] width 45 height 23
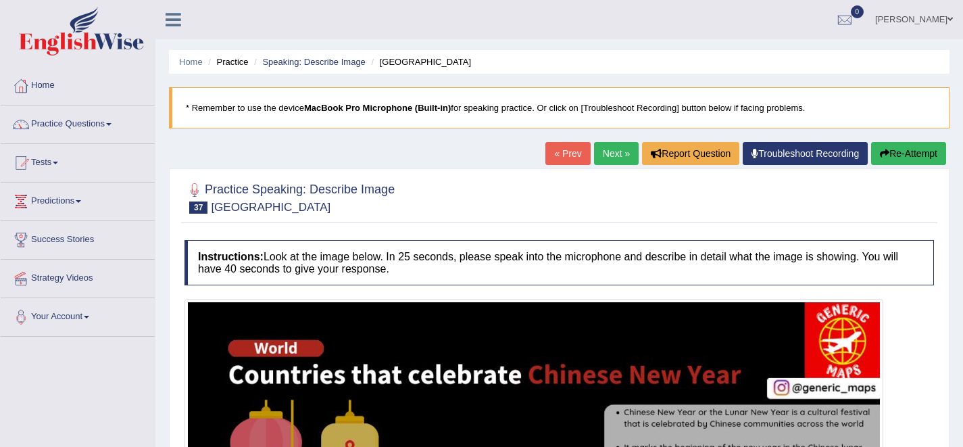
click at [613, 149] on link "Next »" at bounding box center [616, 153] width 45 height 23
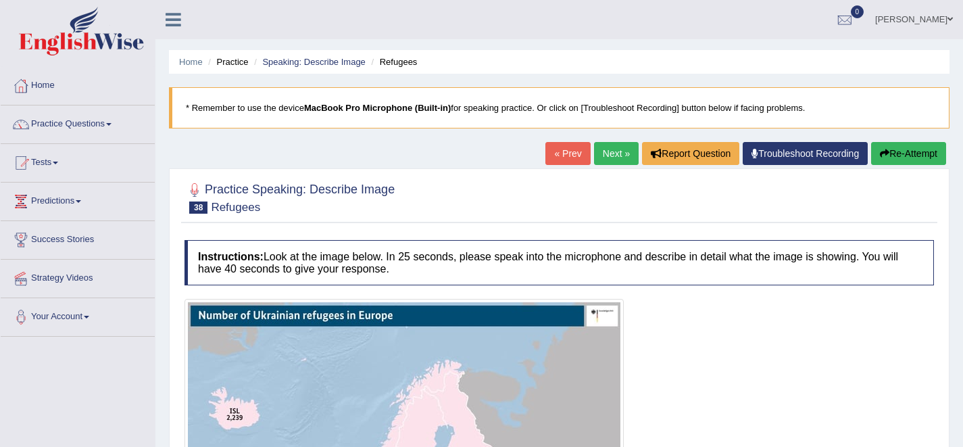
click at [606, 166] on div "« Prev Next » Report Question Troubleshoot Recording Re-Attempt" at bounding box center [748, 155] width 404 height 26
click at [607, 148] on link "Next »" at bounding box center [616, 153] width 45 height 23
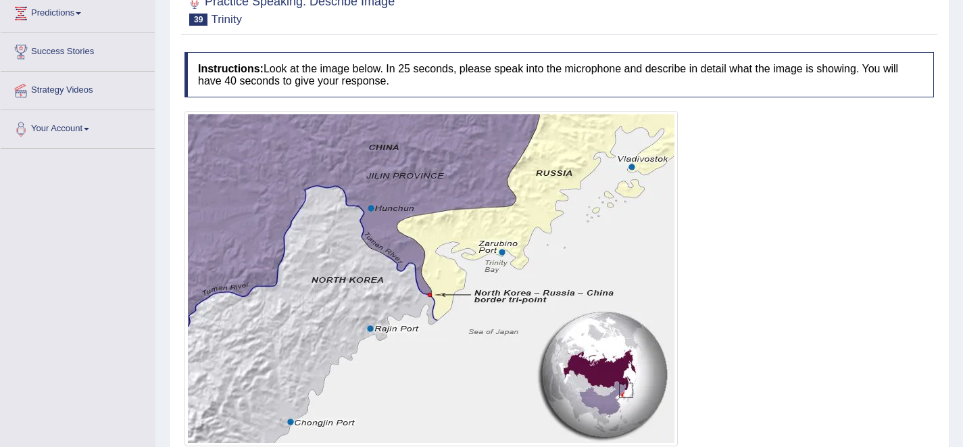
scroll to position [97, 0]
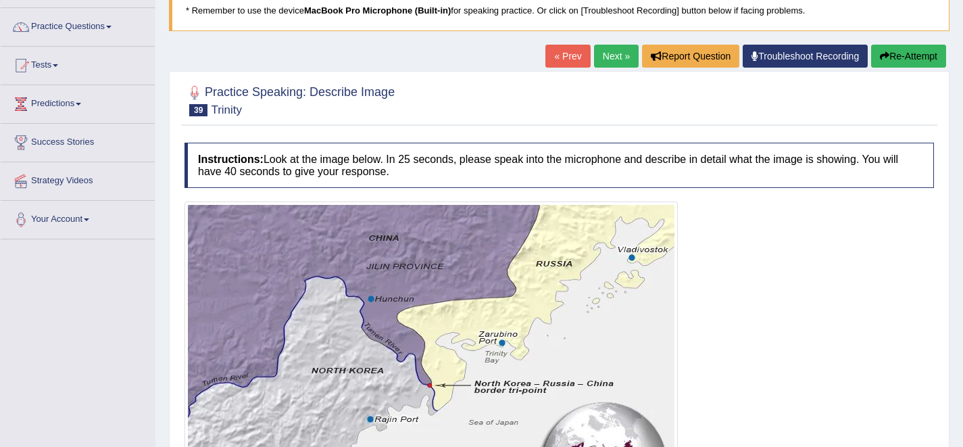
click at [596, 40] on div "Home Practice Speaking: Describe Image Trinity * Remember to use the device Mac…" at bounding box center [559, 255] width 808 height 705
click at [596, 62] on link "Next »" at bounding box center [616, 56] width 45 height 23
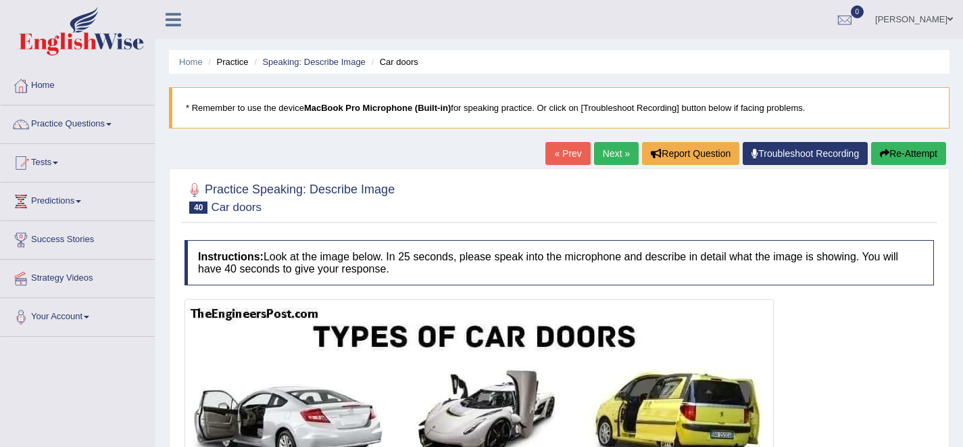
click at [600, 143] on link "Next »" at bounding box center [616, 153] width 45 height 23
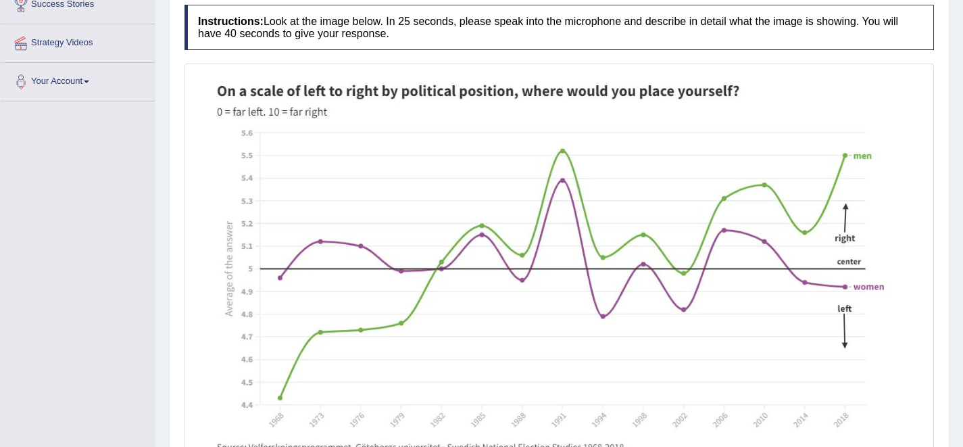
scroll to position [130, 0]
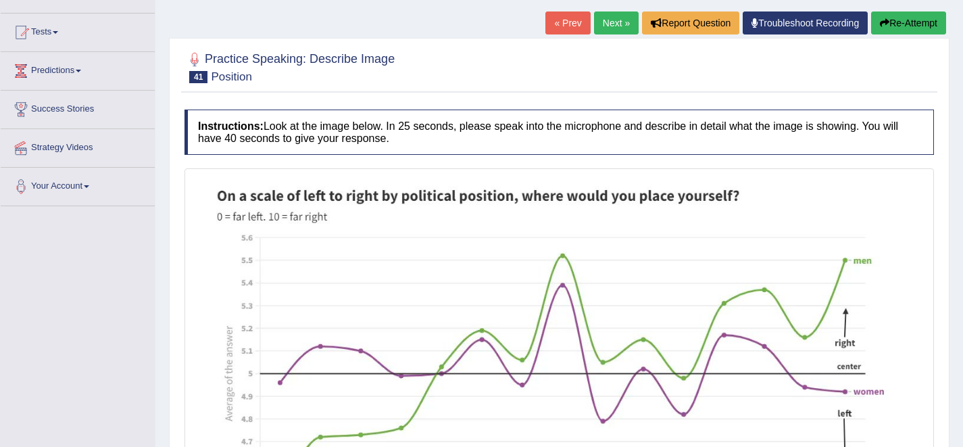
click at [597, 19] on link "Next »" at bounding box center [616, 22] width 45 height 23
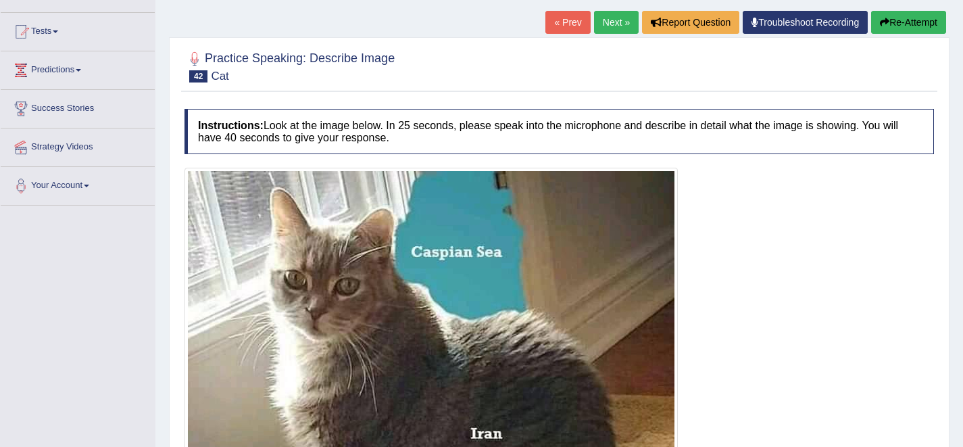
scroll to position [39, 0]
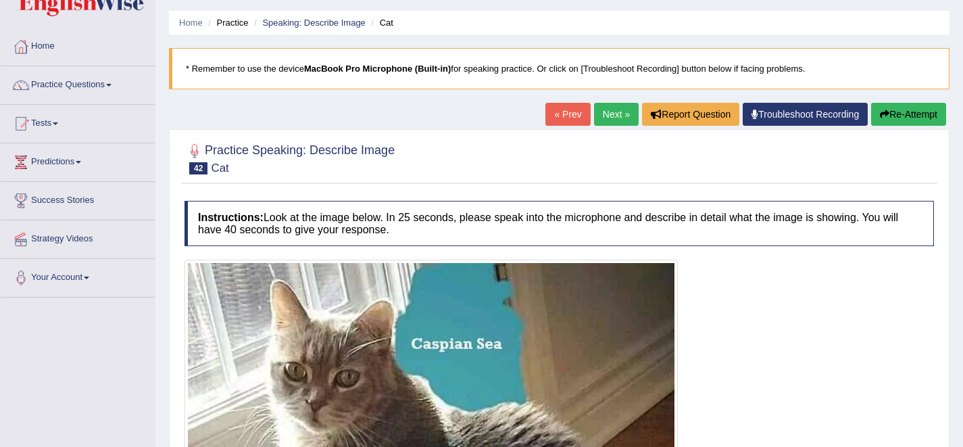
click at [583, 112] on div "« Prev Next » Report Question Troubleshoot Recording Re-Attempt" at bounding box center [748, 116] width 404 height 26
click at [594, 112] on link "Next »" at bounding box center [616, 114] width 45 height 23
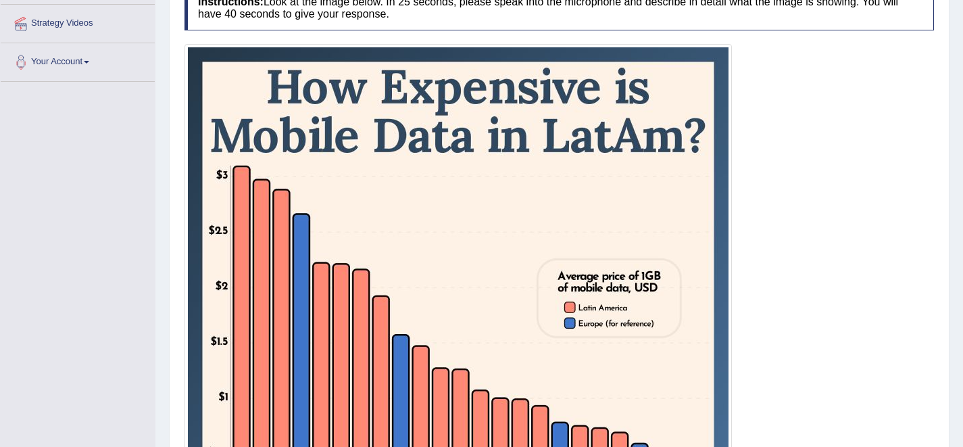
scroll to position [78, 0]
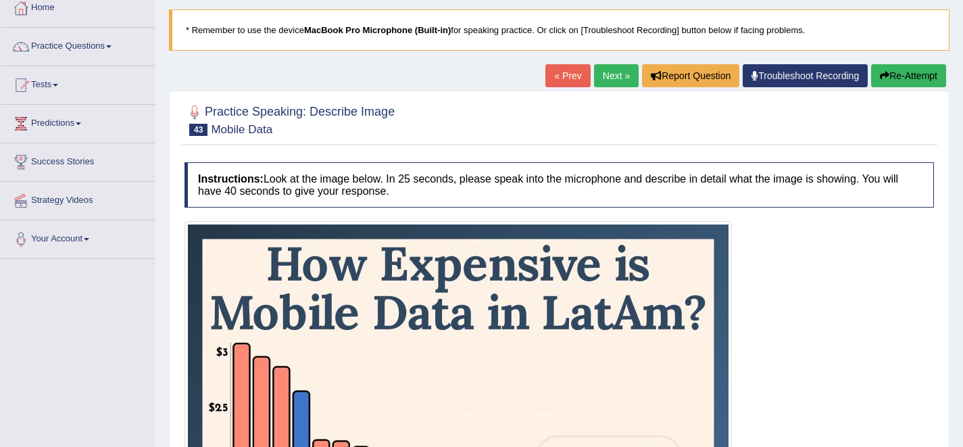
click at [598, 68] on link "Next »" at bounding box center [616, 75] width 45 height 23
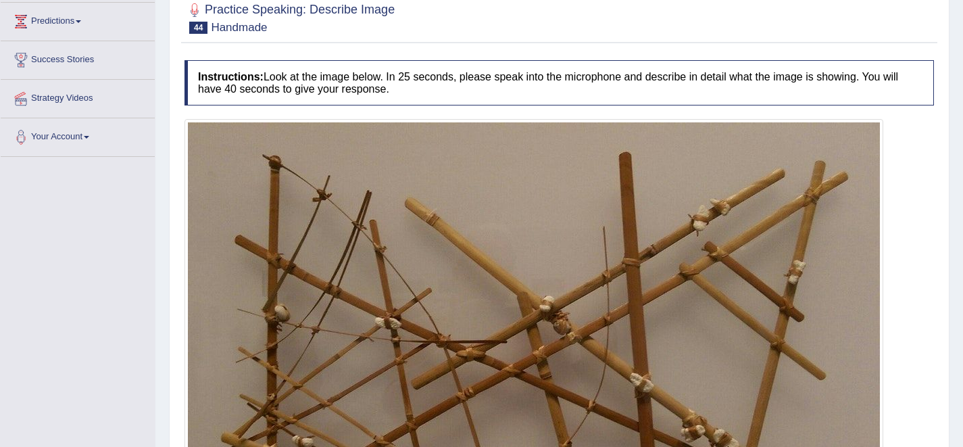
scroll to position [447, 0]
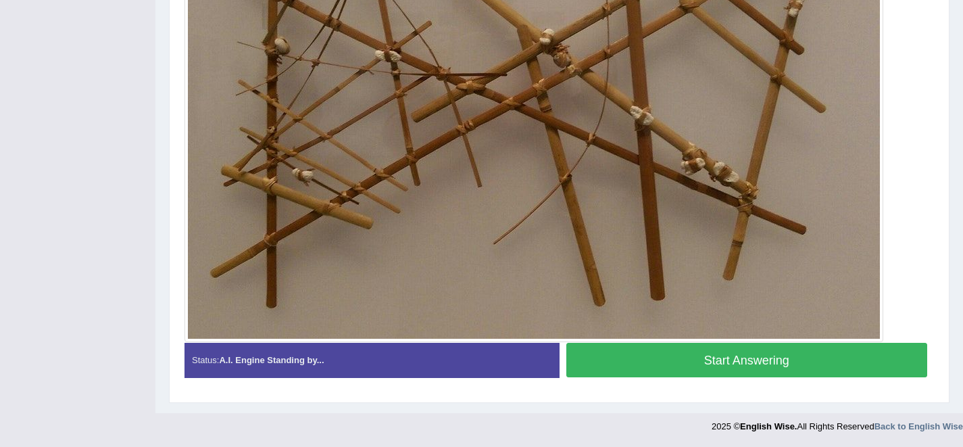
click at [642, 366] on button "Start Answering" at bounding box center [747, 360] width 362 height 34
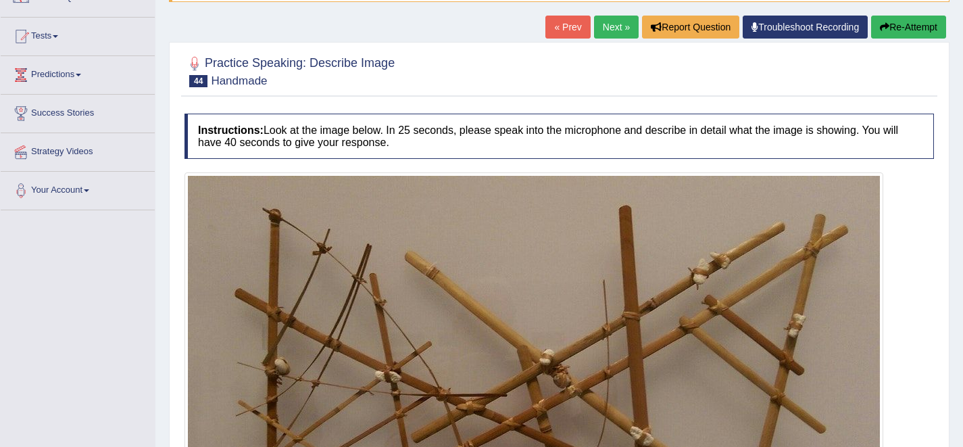
scroll to position [460, 0]
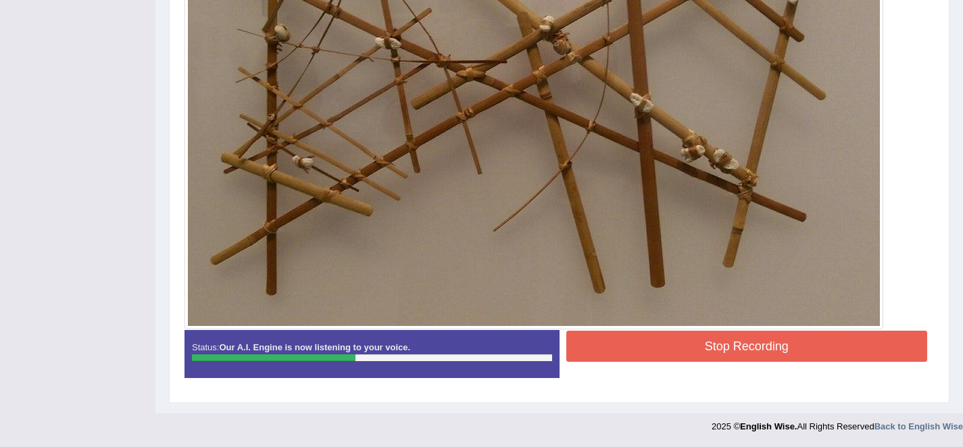
click at [700, 359] on button "Stop Recording" at bounding box center [747, 346] width 362 height 31
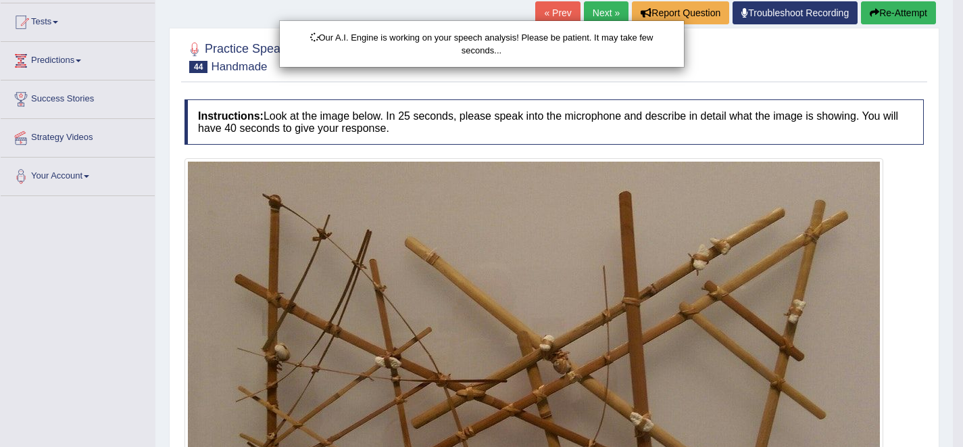
scroll to position [0, 0]
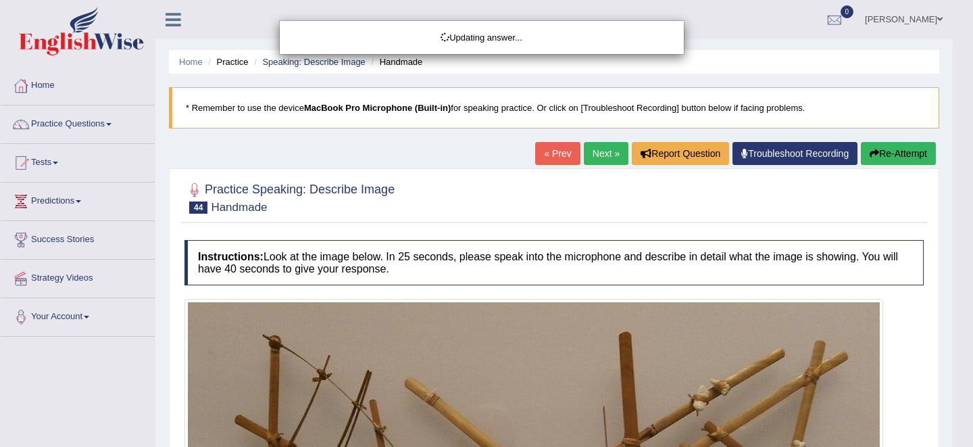
click at [588, 137] on body "Toggle navigation Home Practice Questions Speaking Practice Read Aloud Repeat S…" at bounding box center [486, 223] width 973 height 447
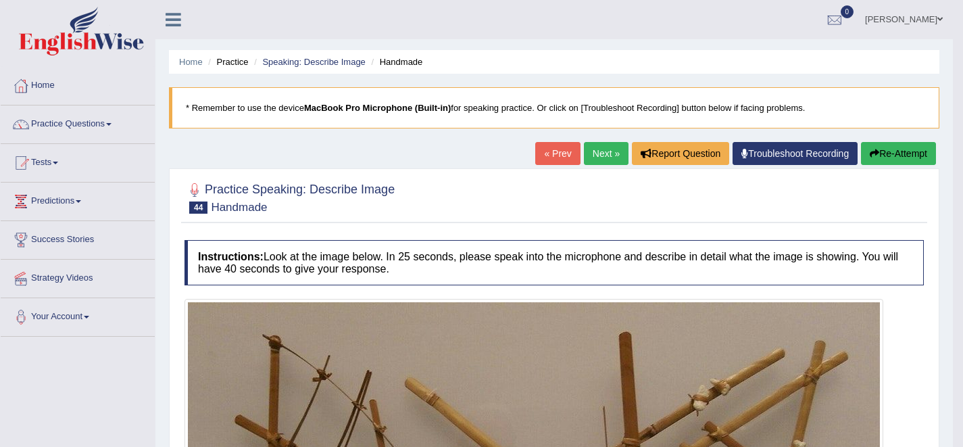
click at [588, 152] on link "Next »" at bounding box center [606, 153] width 45 height 23
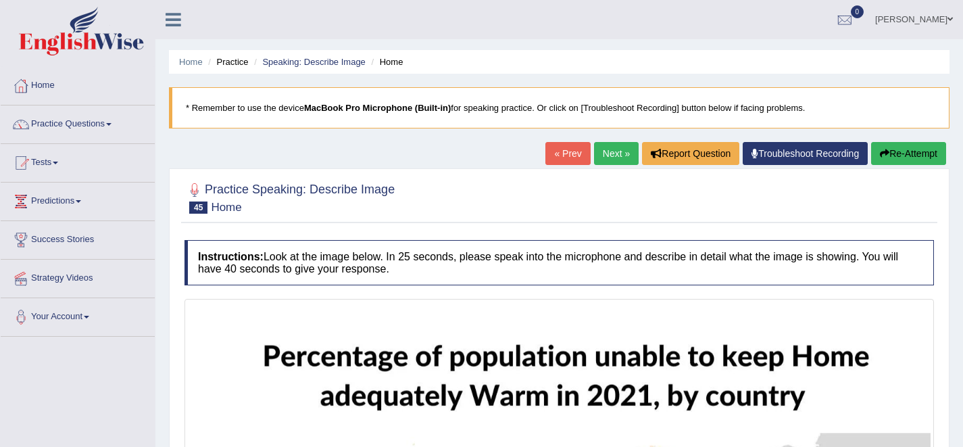
click at [604, 160] on link "Next »" at bounding box center [616, 153] width 45 height 23
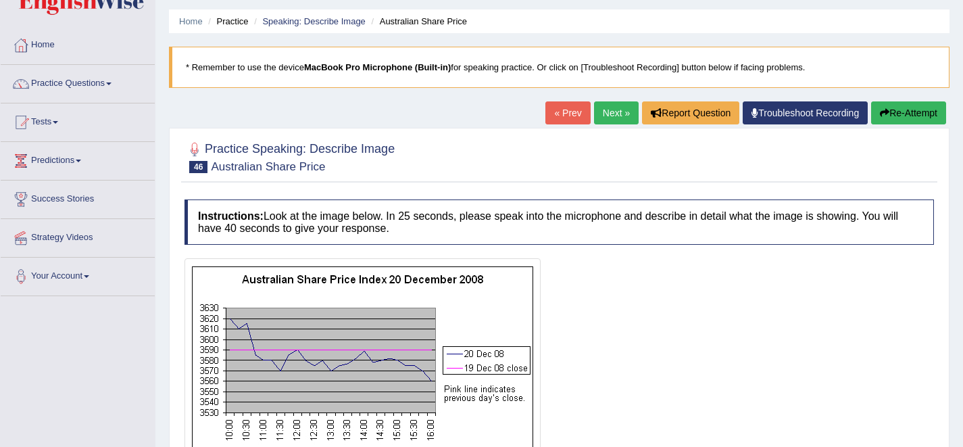
scroll to position [14, 0]
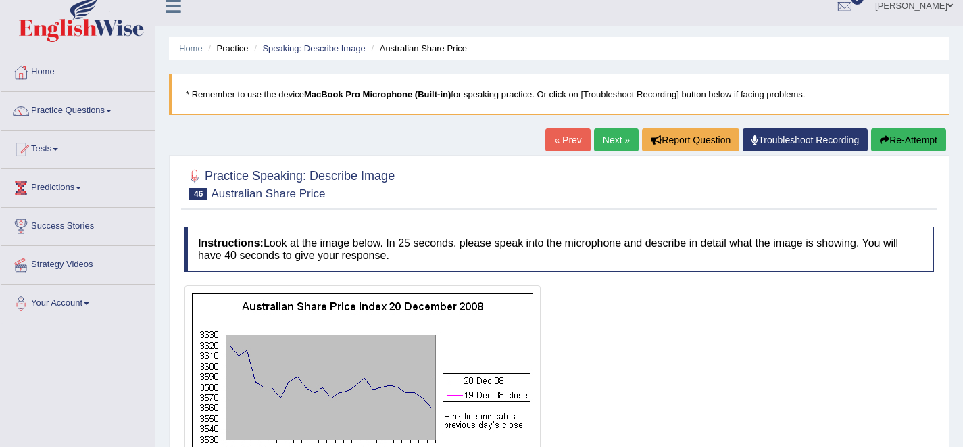
click at [606, 132] on link "Next »" at bounding box center [616, 139] width 45 height 23
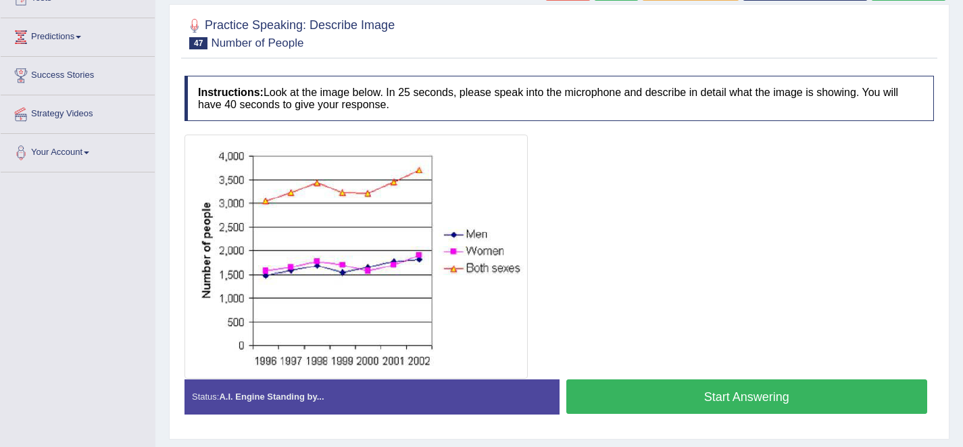
scroll to position [165, 0]
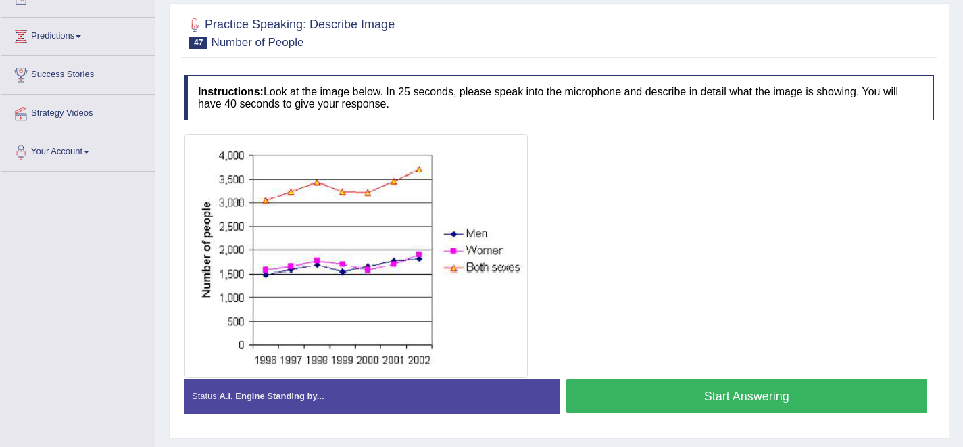
click at [661, 381] on button "Start Answering" at bounding box center [747, 396] width 362 height 34
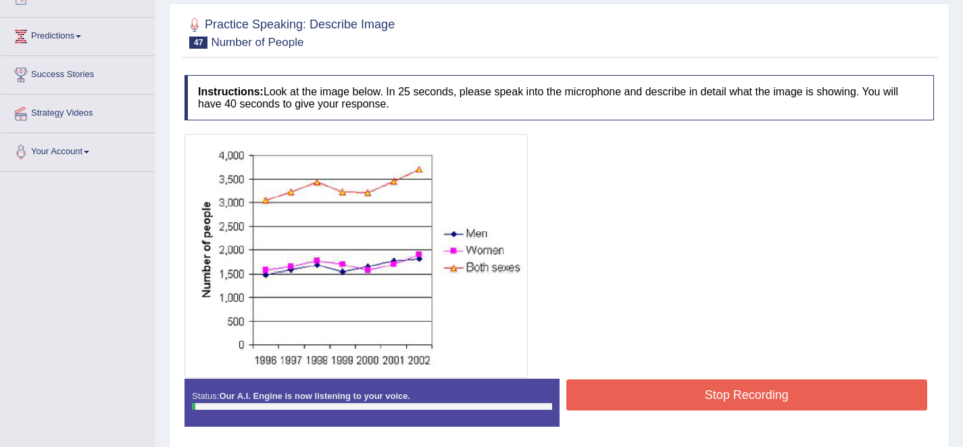
click at [661, 381] on button "Stop Recording" at bounding box center [747, 394] width 362 height 31
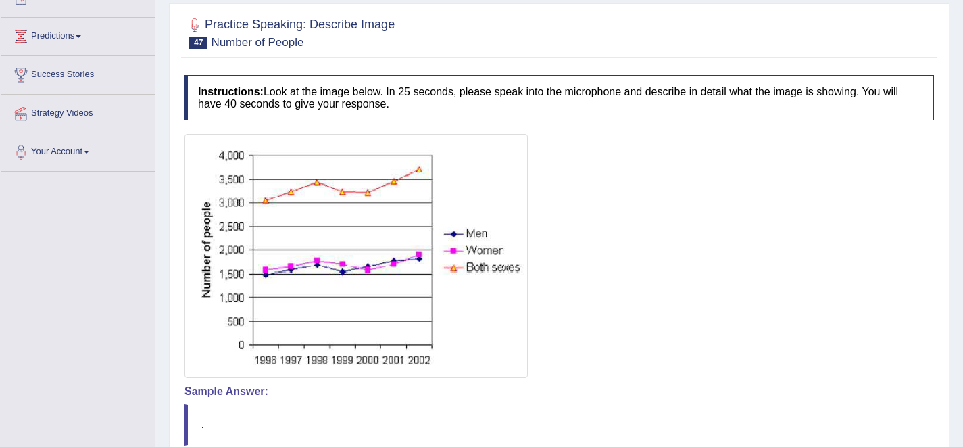
scroll to position [0, 0]
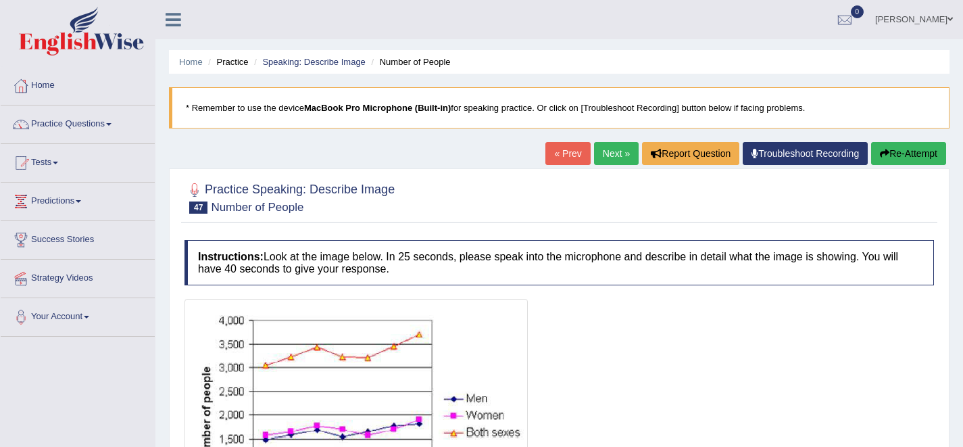
click at [611, 153] on link "Next »" at bounding box center [616, 153] width 45 height 23
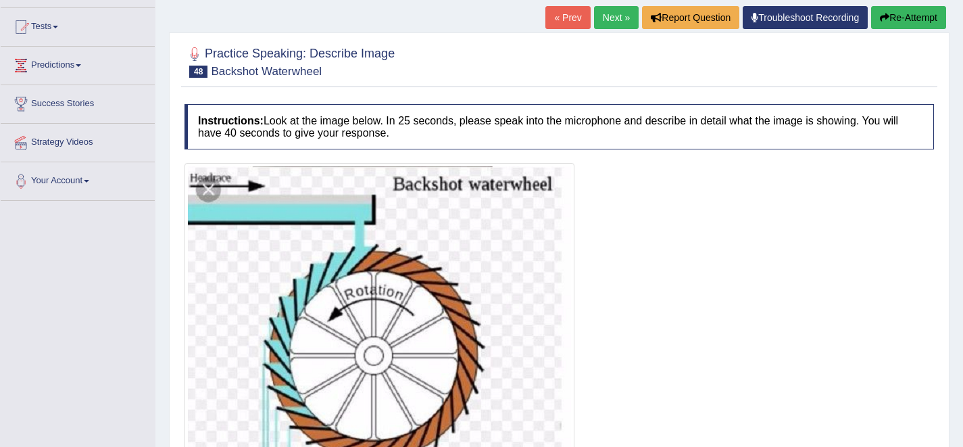
scroll to position [132, 0]
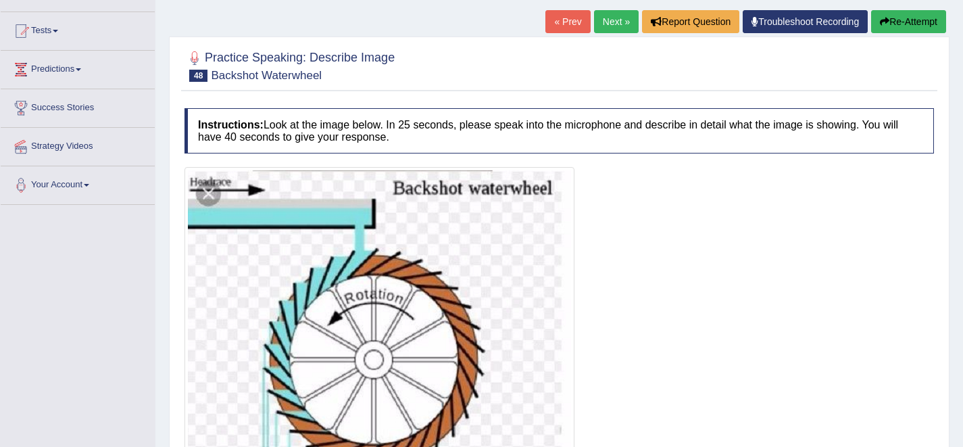
click at [599, 22] on link "Next »" at bounding box center [616, 21] width 45 height 23
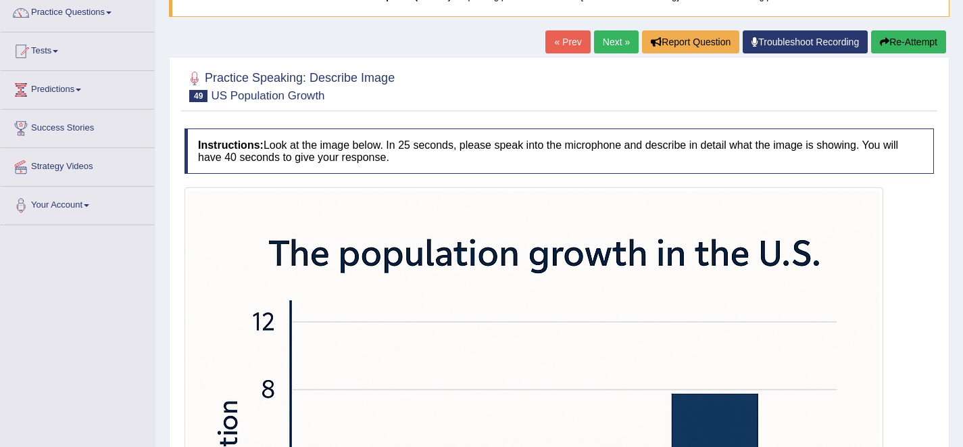
scroll to position [77, 0]
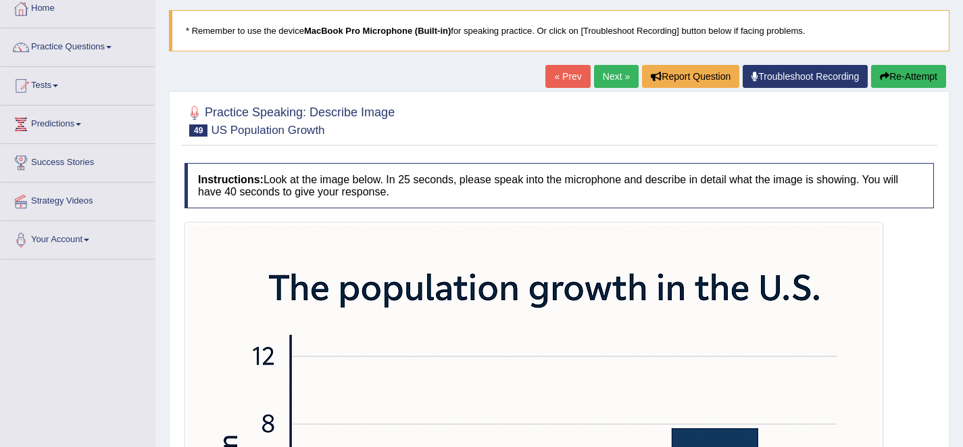
click at [598, 76] on link "Next »" at bounding box center [616, 76] width 45 height 23
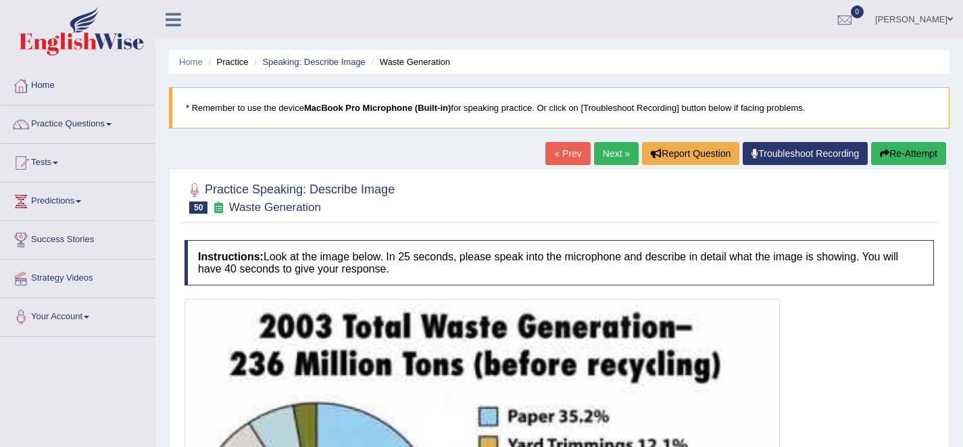
scroll to position [5, 0]
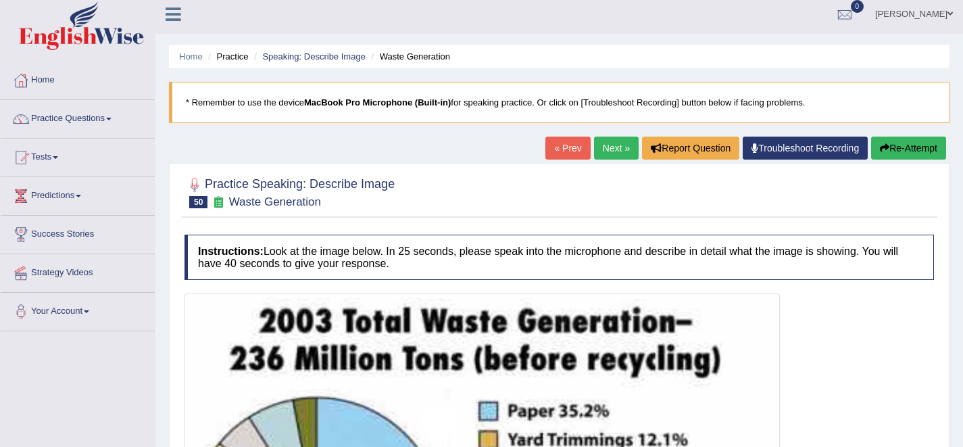
click at [608, 134] on div "Home Practice Speaking: Describe Image Waste Generation * Remember to use the d…" at bounding box center [559, 366] width 808 height 743
click at [608, 143] on link "Next »" at bounding box center [616, 148] width 45 height 23
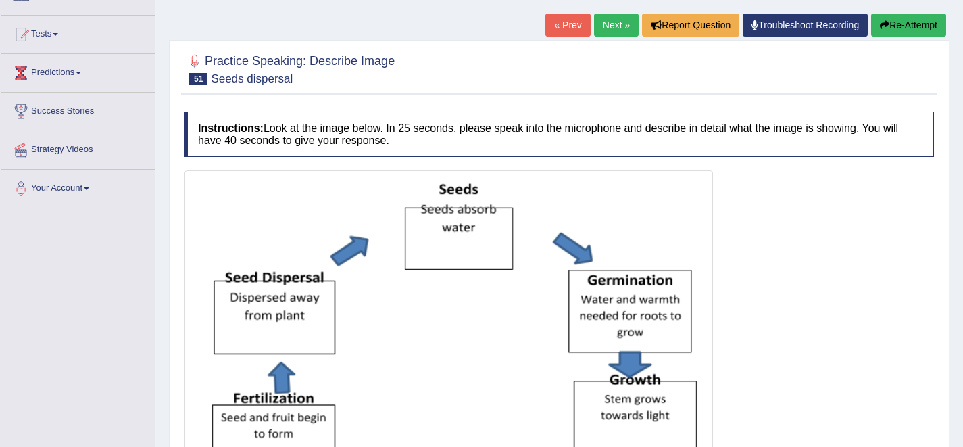
scroll to position [105, 0]
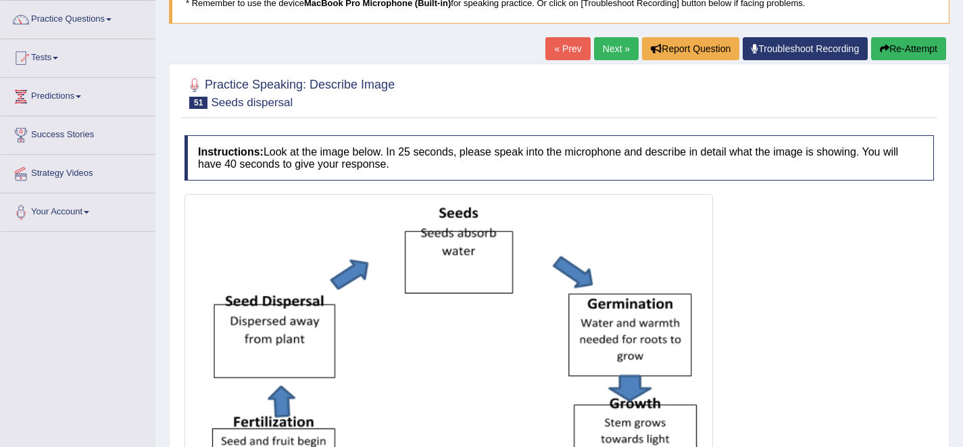
click at [602, 55] on link "Next »" at bounding box center [616, 48] width 45 height 23
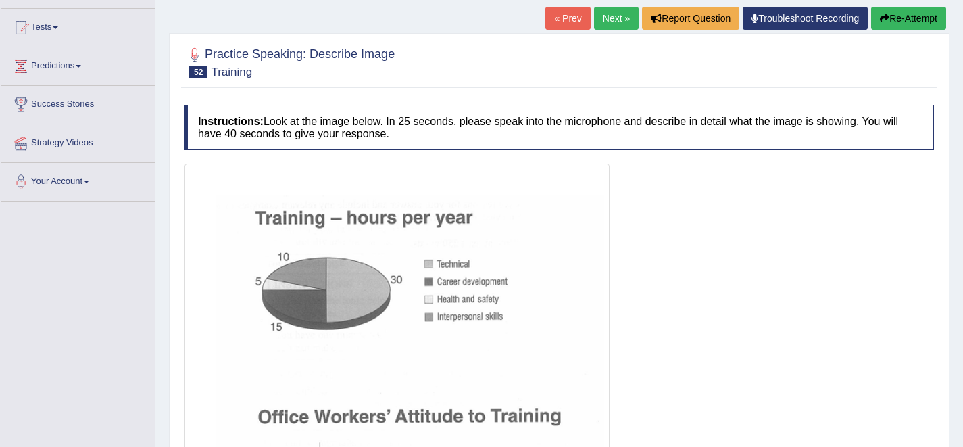
scroll to position [68, 0]
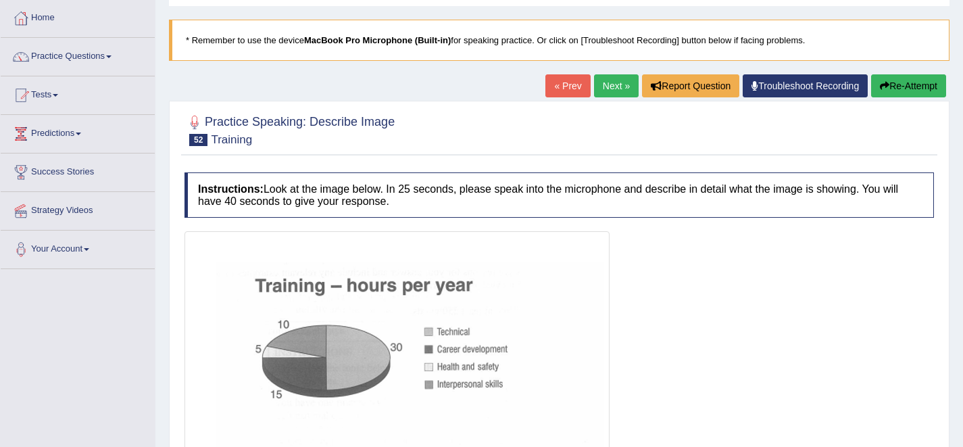
click at [606, 80] on link "Next »" at bounding box center [616, 85] width 45 height 23
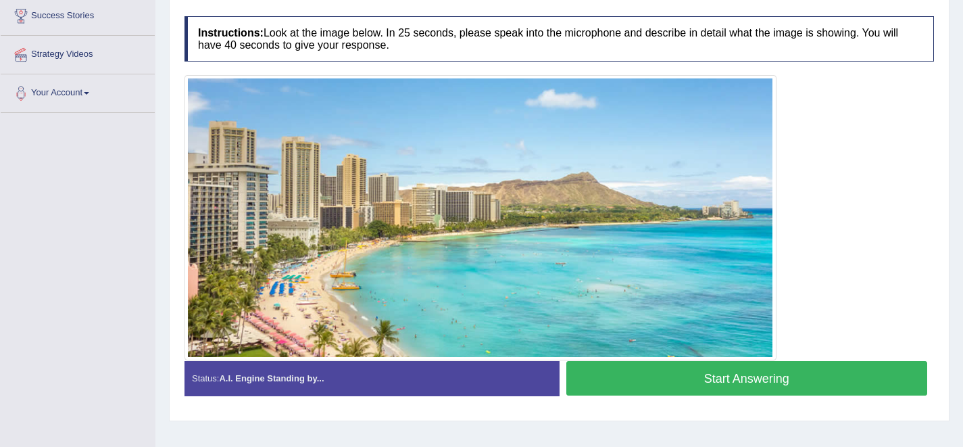
scroll to position [128, 0]
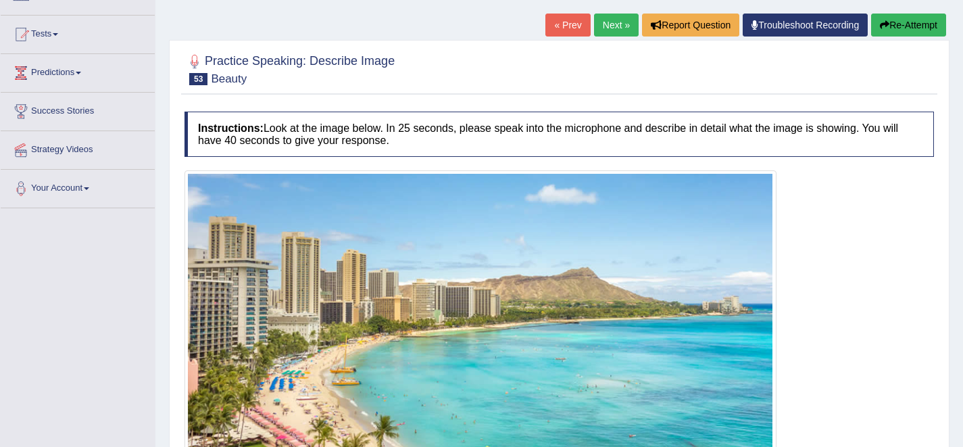
click at [597, 26] on link "Next »" at bounding box center [616, 25] width 45 height 23
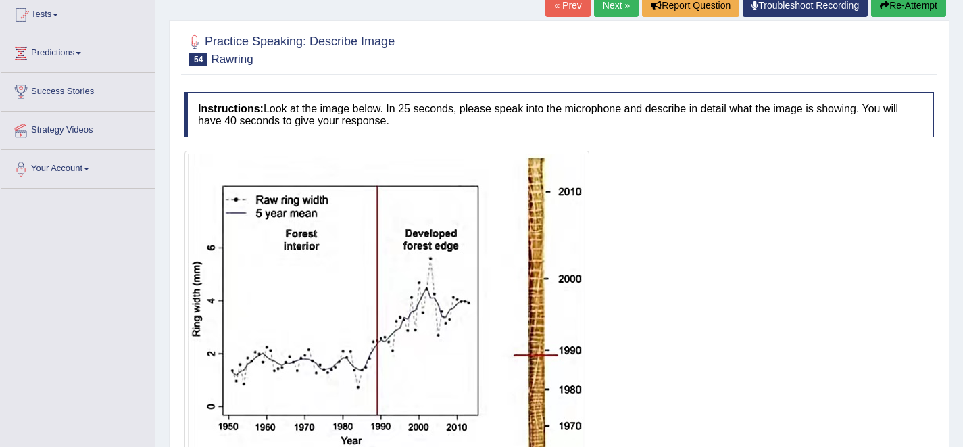
scroll to position [55, 0]
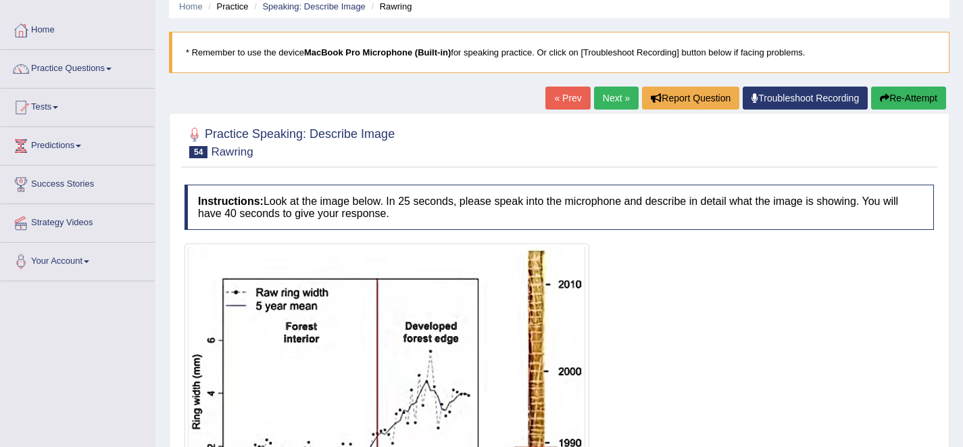
click at [614, 95] on link "Next »" at bounding box center [616, 98] width 45 height 23
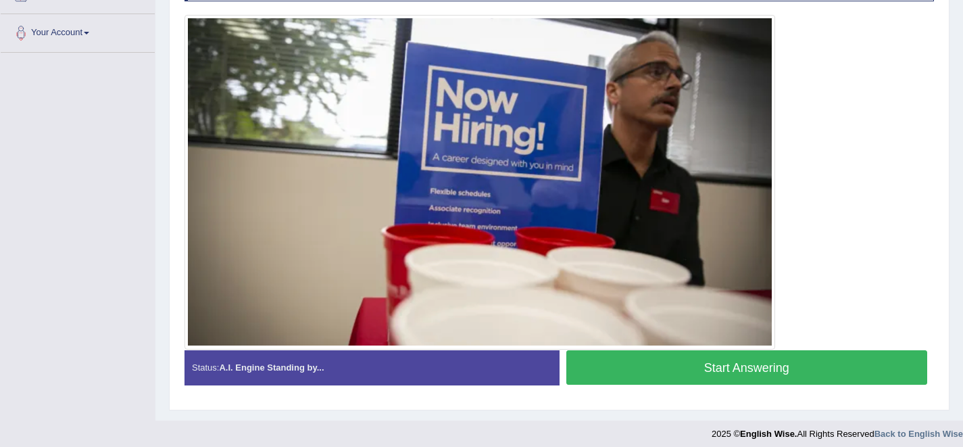
scroll to position [289, 0]
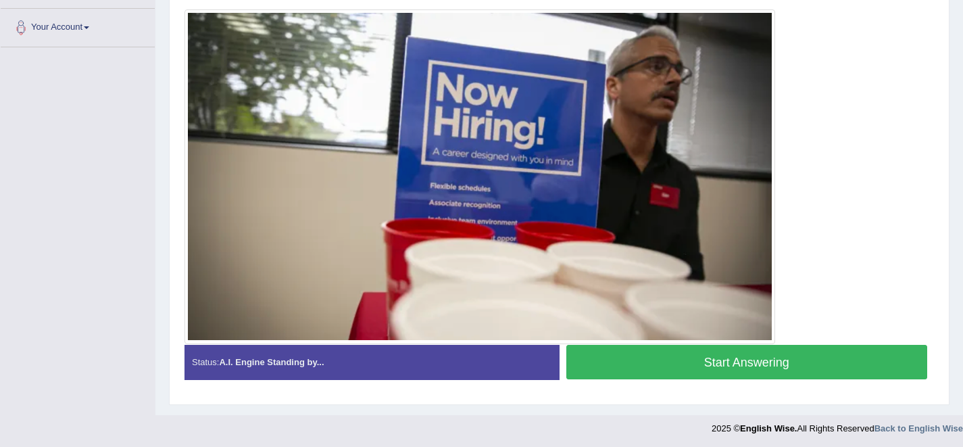
click at [635, 352] on button "Start Answering" at bounding box center [747, 362] width 362 height 34
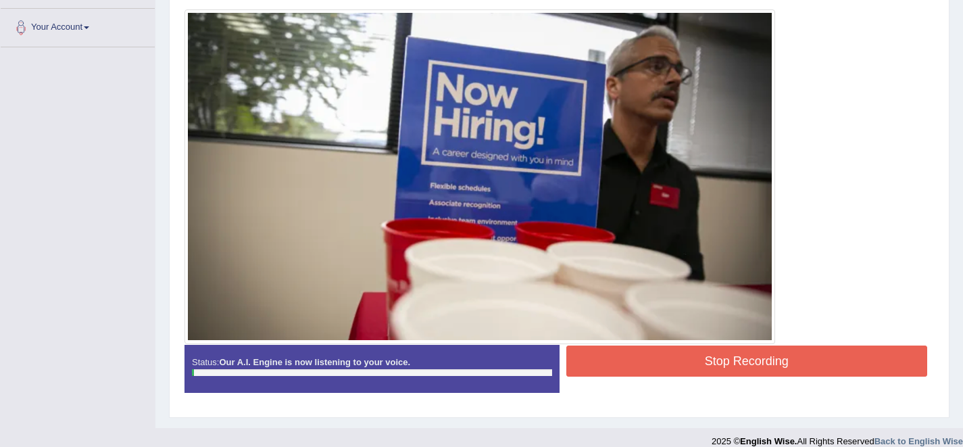
click at [635, 352] on button "Stop Recording" at bounding box center [747, 360] width 362 height 31
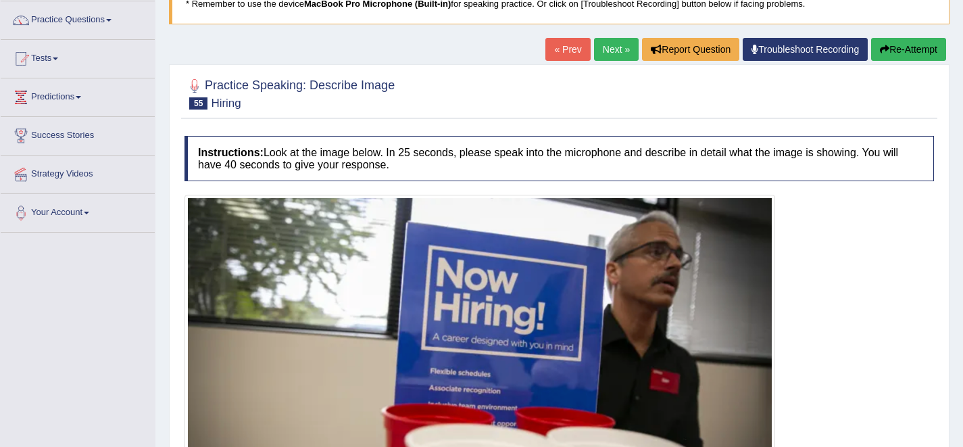
scroll to position [0, 0]
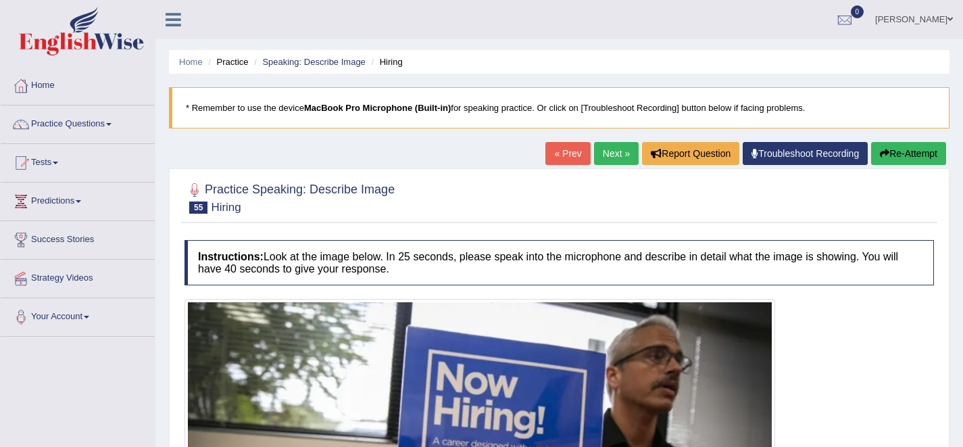
click at [604, 151] on link "Next »" at bounding box center [616, 153] width 45 height 23
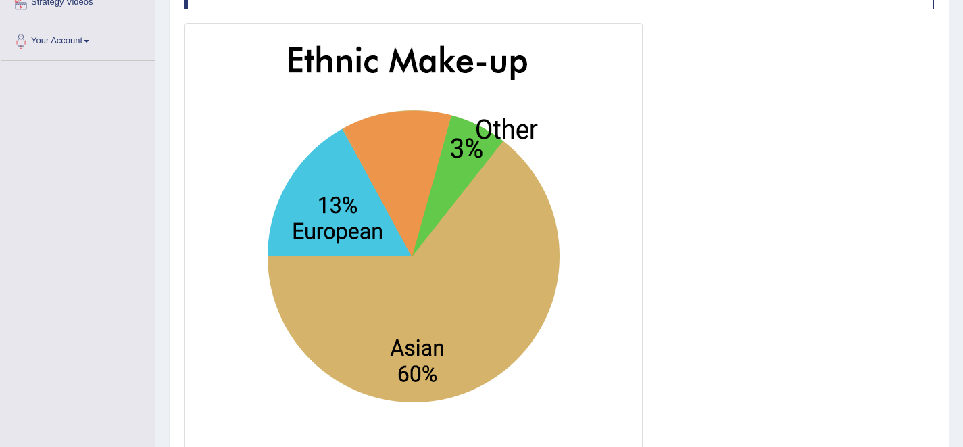
scroll to position [11, 0]
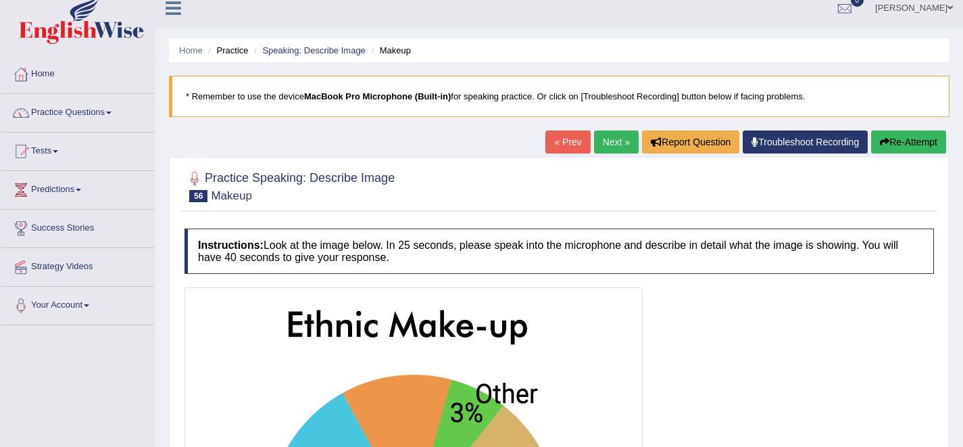
click at [602, 141] on link "Next »" at bounding box center [616, 141] width 45 height 23
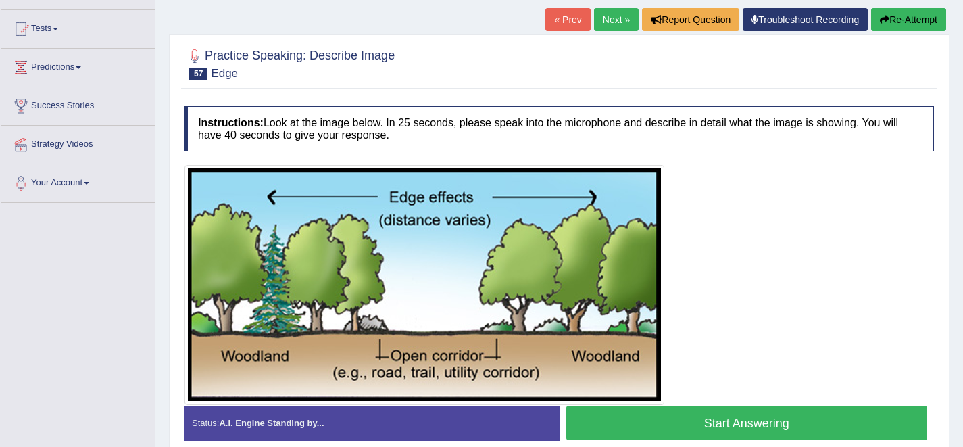
scroll to position [126, 0]
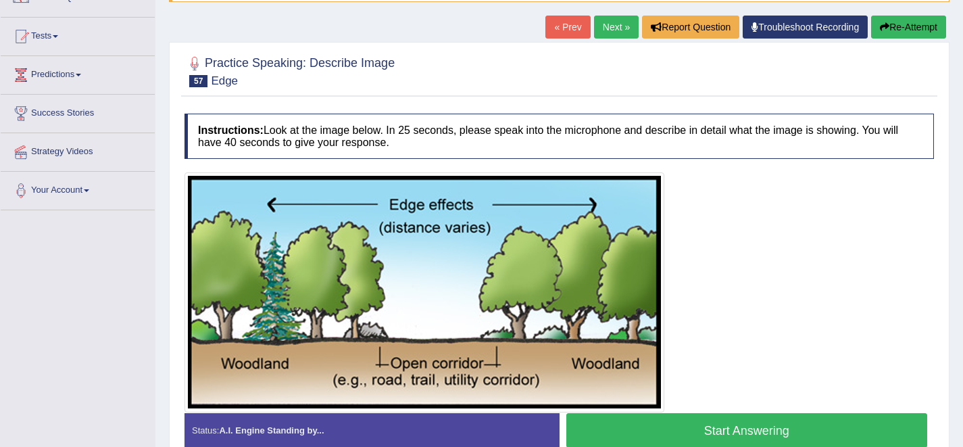
click at [605, 30] on link "Next »" at bounding box center [616, 27] width 45 height 23
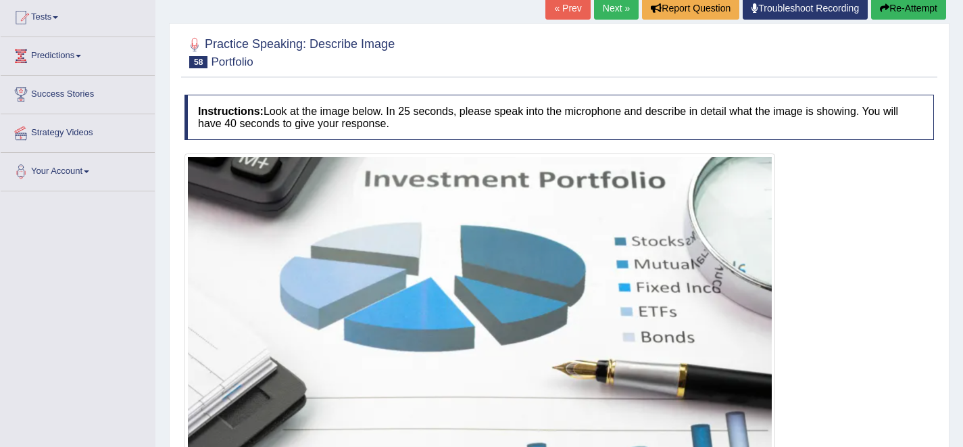
scroll to position [76, 0]
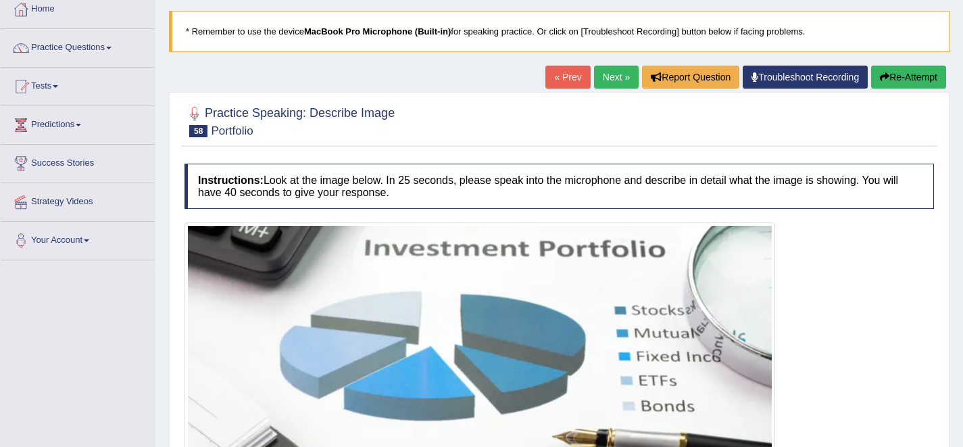
click at [605, 82] on link "Next »" at bounding box center [616, 77] width 45 height 23
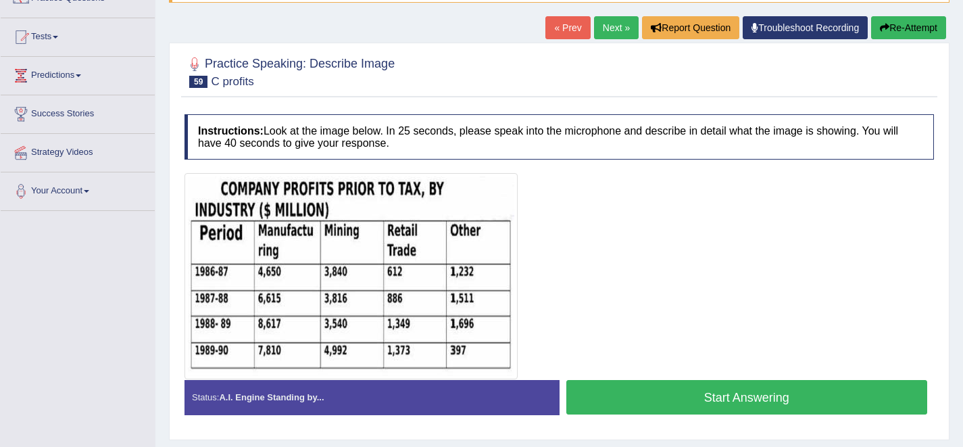
scroll to position [130, 0]
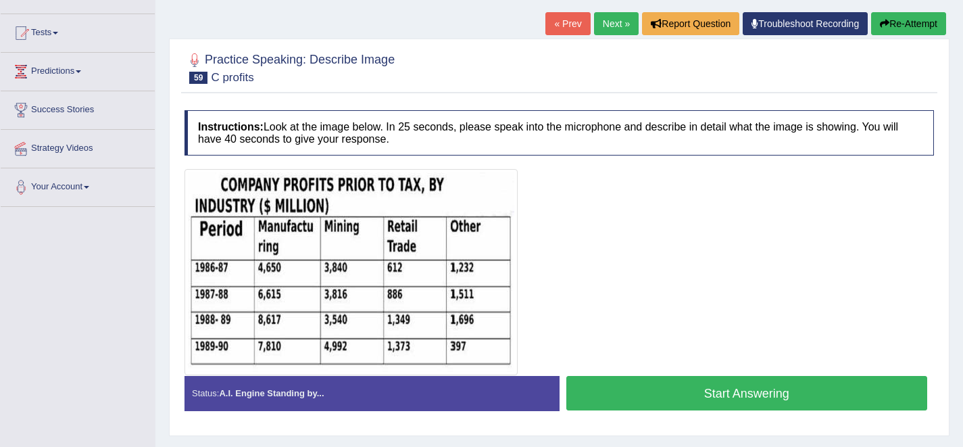
click at [611, 19] on link "Next »" at bounding box center [616, 23] width 45 height 23
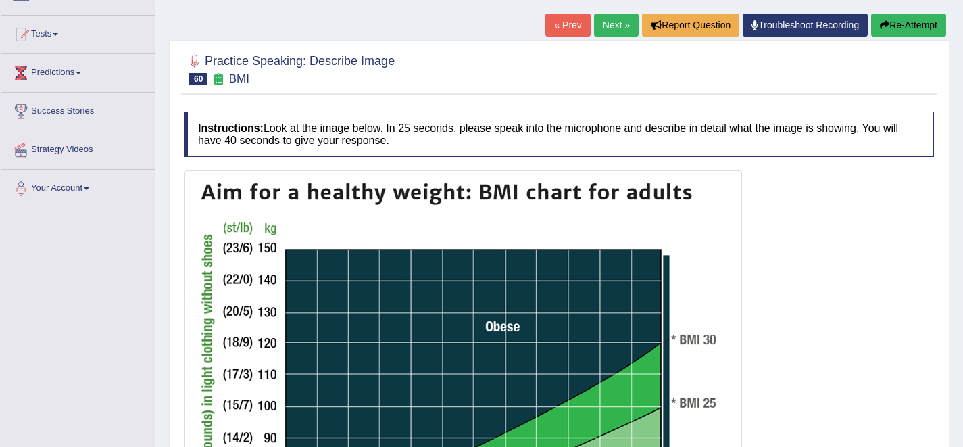
scroll to position [119, 0]
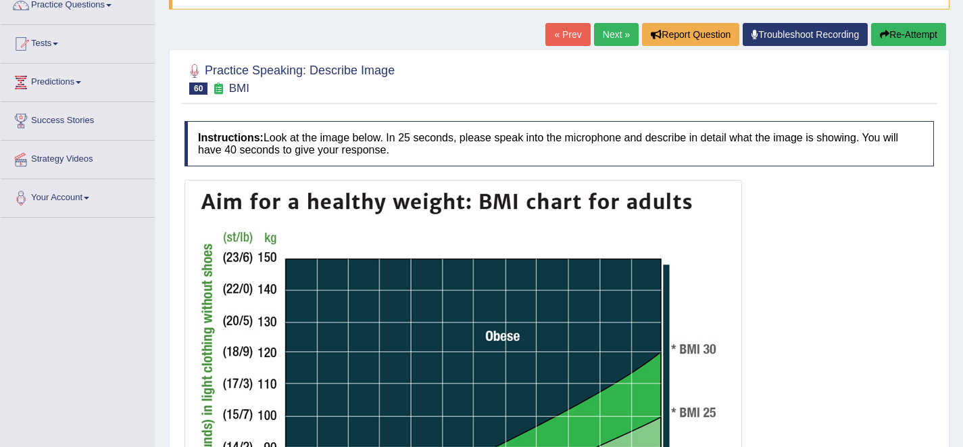
click at [604, 29] on link "Next »" at bounding box center [616, 34] width 45 height 23
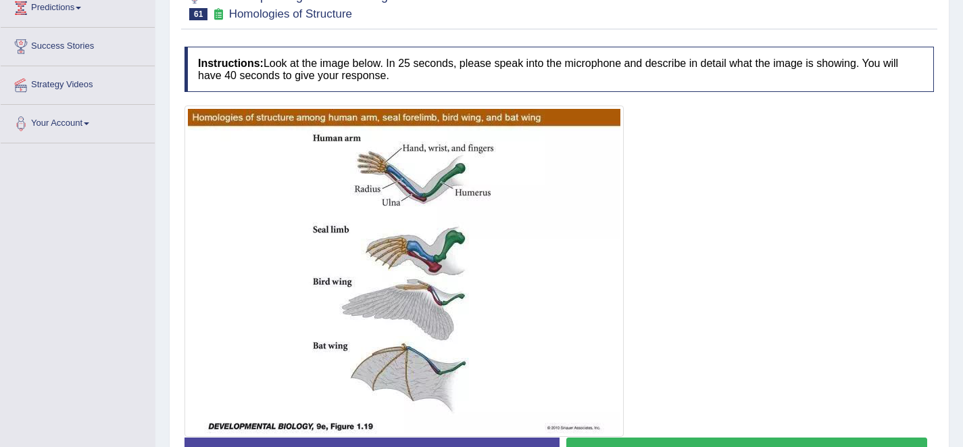
scroll to position [153, 0]
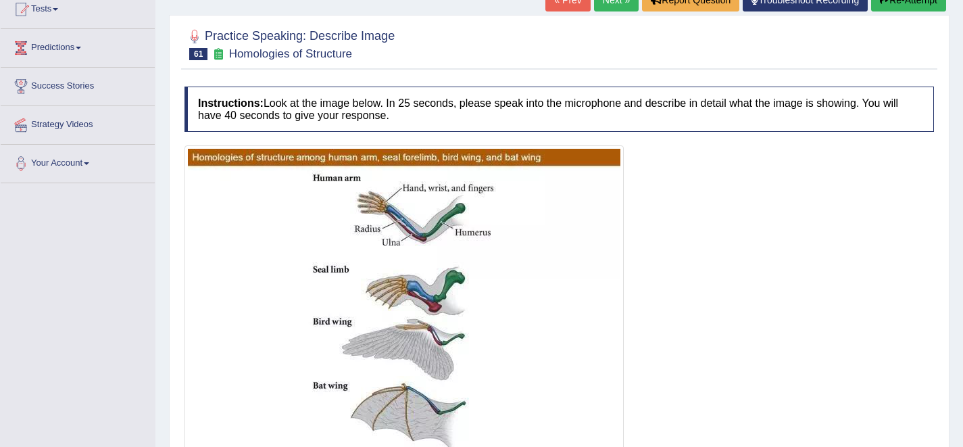
click at [606, 8] on link "Next »" at bounding box center [616, 0] width 45 height 23
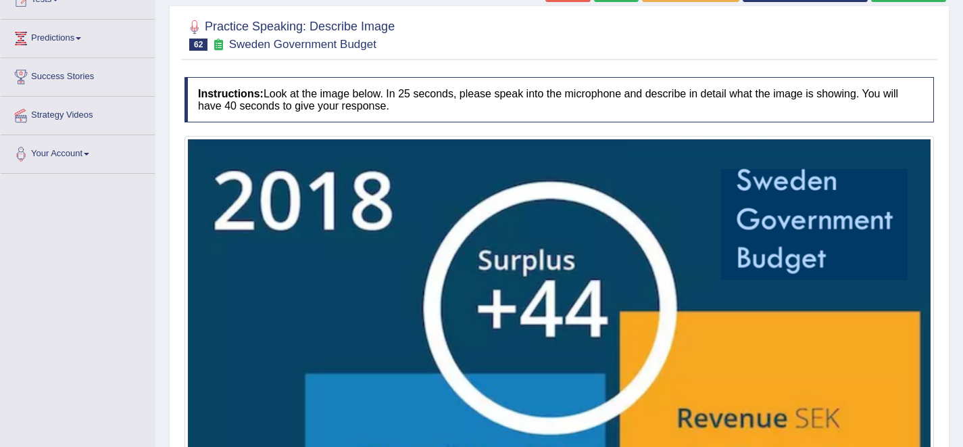
scroll to position [77, 0]
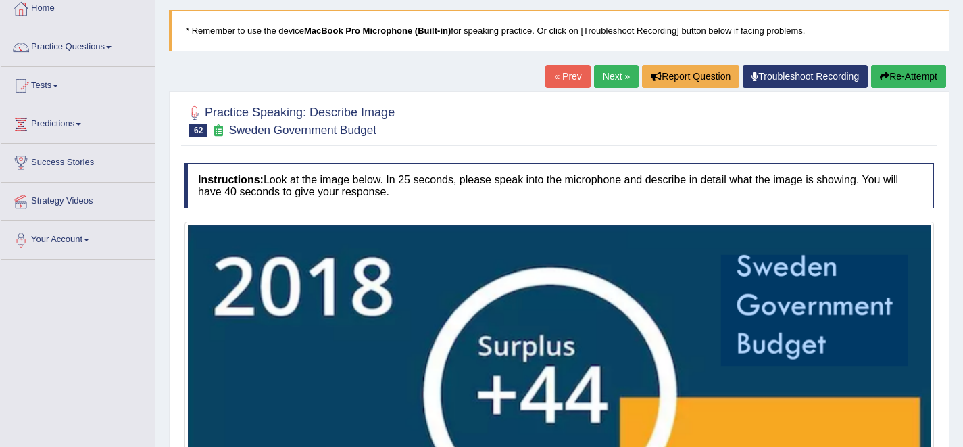
click at [600, 101] on div at bounding box center [560, 119] width 750 height 41
click at [600, 85] on link "Next »" at bounding box center [616, 76] width 45 height 23
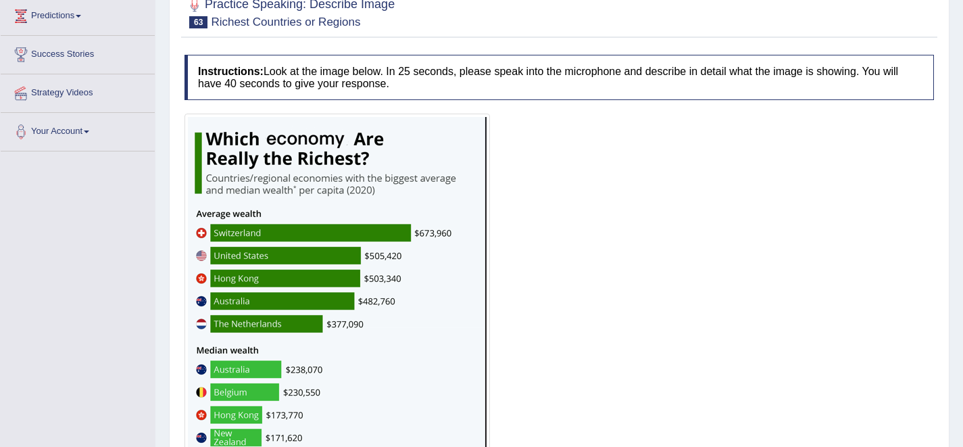
scroll to position [142, 0]
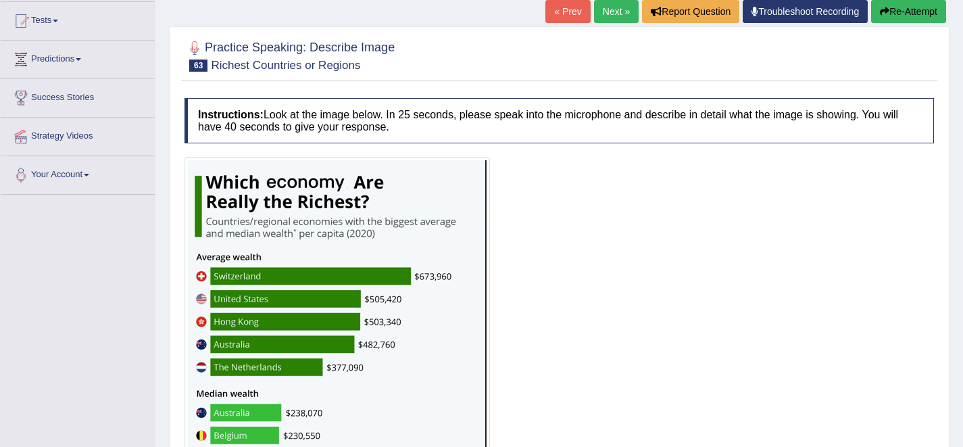
click at [609, 14] on link "Next »" at bounding box center [616, 11] width 45 height 23
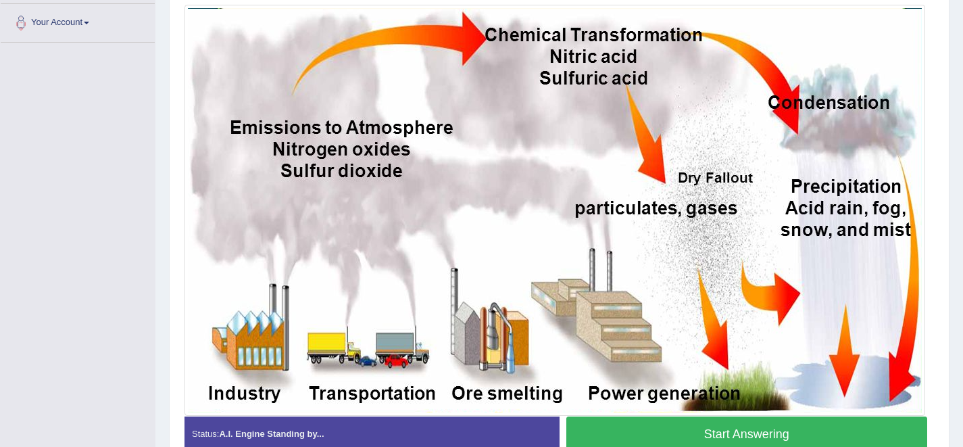
scroll to position [293, 0]
